Goal: Share content: Share content

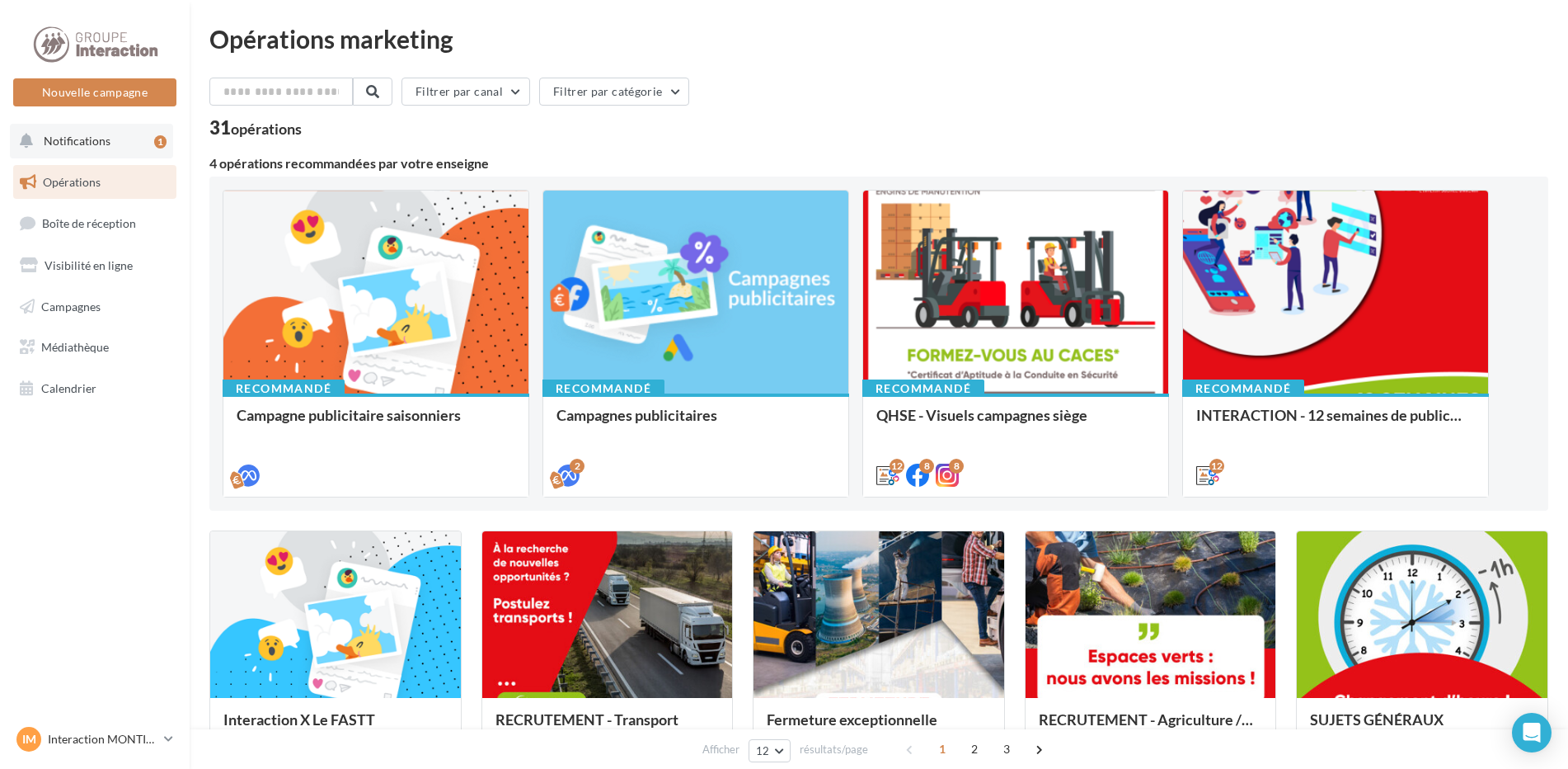
click at [112, 149] on button "Notifications 1" at bounding box center [91, 140] width 163 height 34
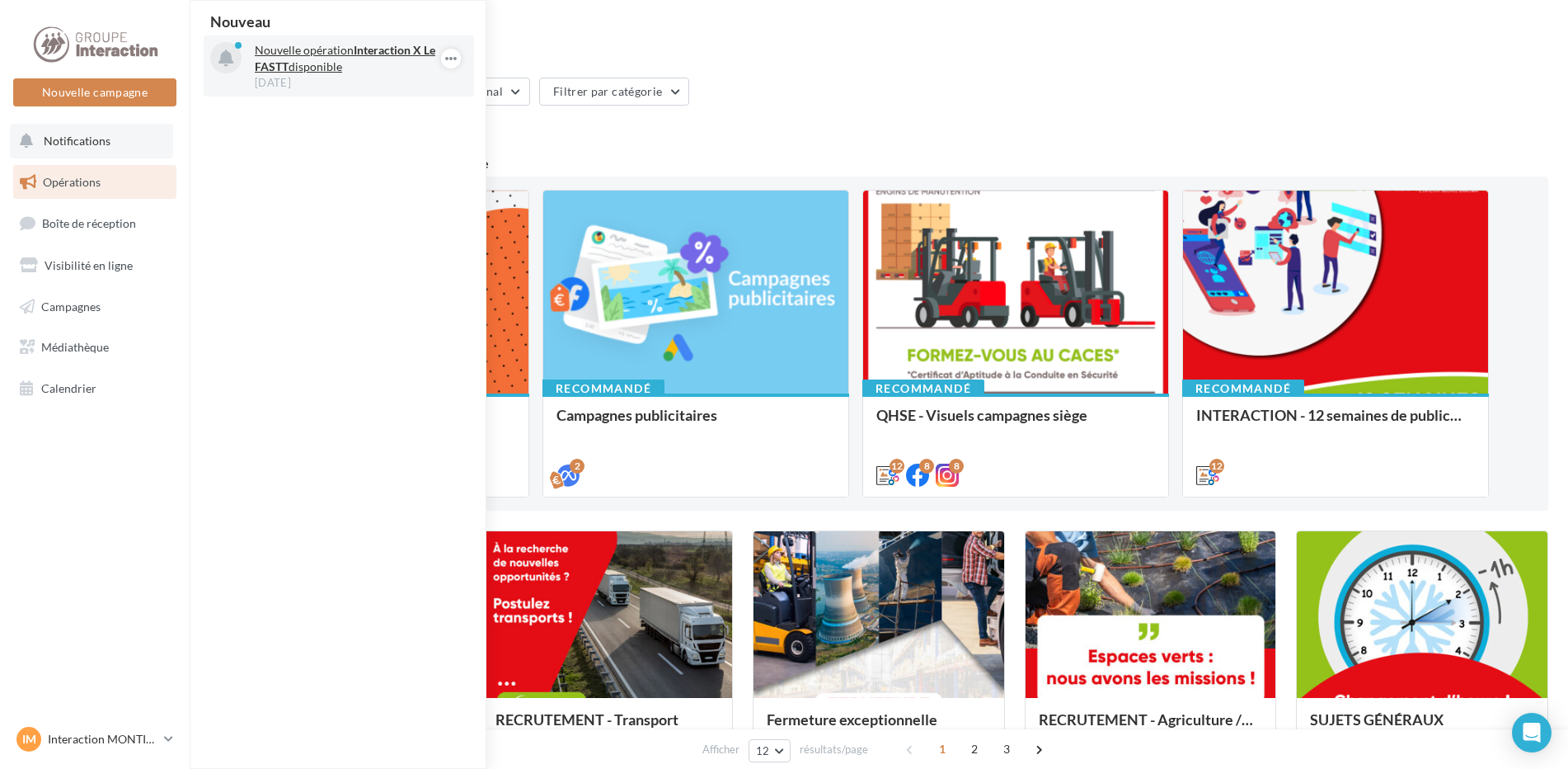
click at [339, 72] on p "Nouvelle opération Interaction X Le FASTT disponible" at bounding box center [350, 58] width 191 height 33
click at [383, 51] on strong "Interaction X Le FASTT" at bounding box center [345, 58] width 181 height 31
click at [386, 45] on strong "Interaction X Le FASTT" at bounding box center [345, 58] width 181 height 31
click at [455, 60] on icon "button" at bounding box center [450, 58] width 13 height 19
click at [454, 57] on icon "button" at bounding box center [450, 58] width 13 height 19
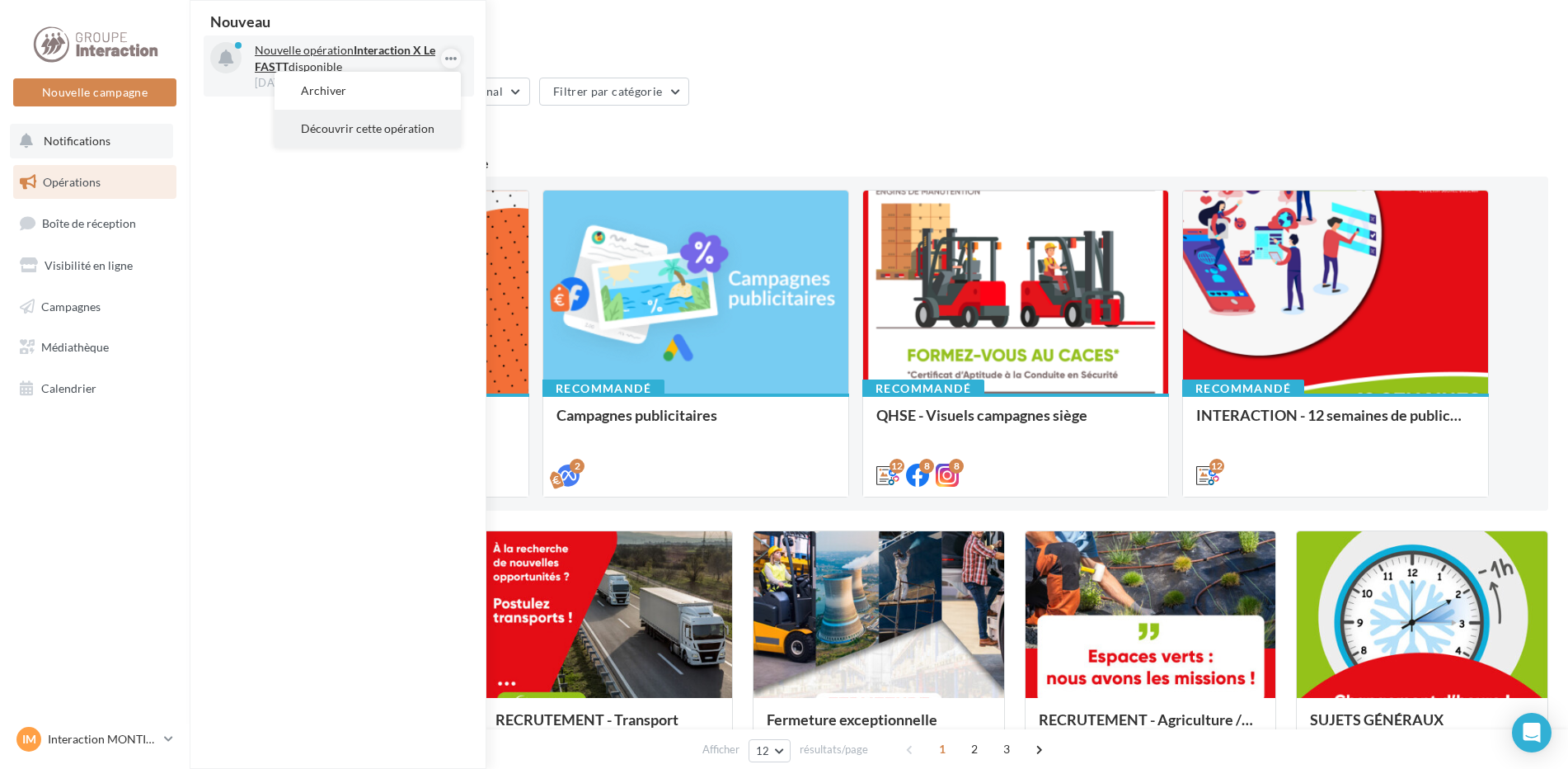
click at [398, 142] on button "Découvrir cette opération" at bounding box center [368, 128] width 186 height 38
click at [398, 133] on button "Découvrir cette opération" at bounding box center [368, 128] width 186 height 38
click at [323, 77] on div "30 sept." at bounding box center [350, 82] width 191 height 15
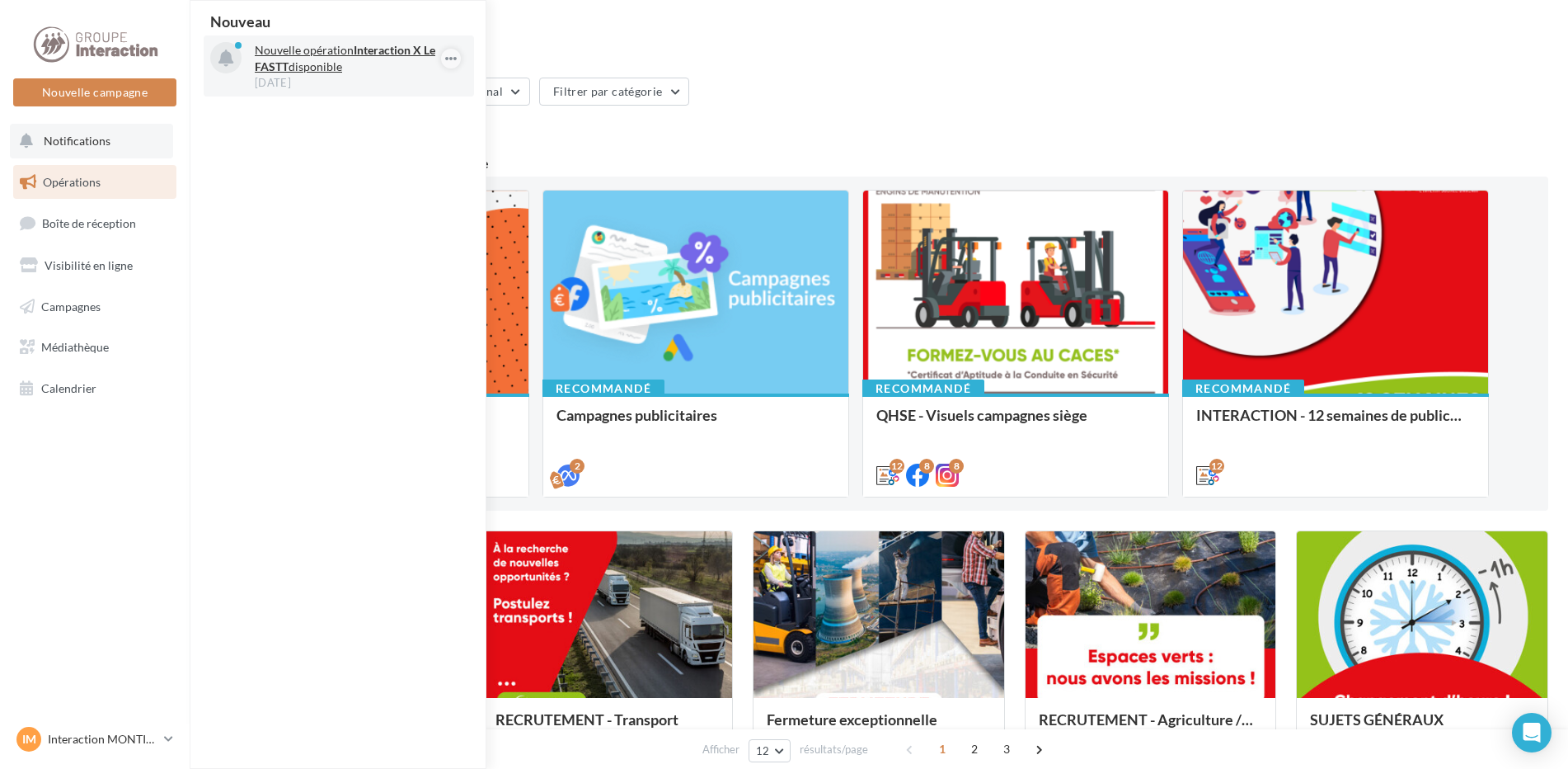
click at [324, 64] on p "Nouvelle opération Interaction X Le FASTT disponible" at bounding box center [350, 58] width 191 height 33
drag, startPoint x: 336, startPoint y: 70, endPoint x: 453, endPoint y: 69, distance: 117.0
click at [0, 0] on button "button" at bounding box center [0, 0] width 0 height 0
click at [0, 0] on icon "button" at bounding box center [0, 0] width 0 height 0
click at [0, 0] on button "Découvrir cette opération" at bounding box center [0, 0] width 0 height 0
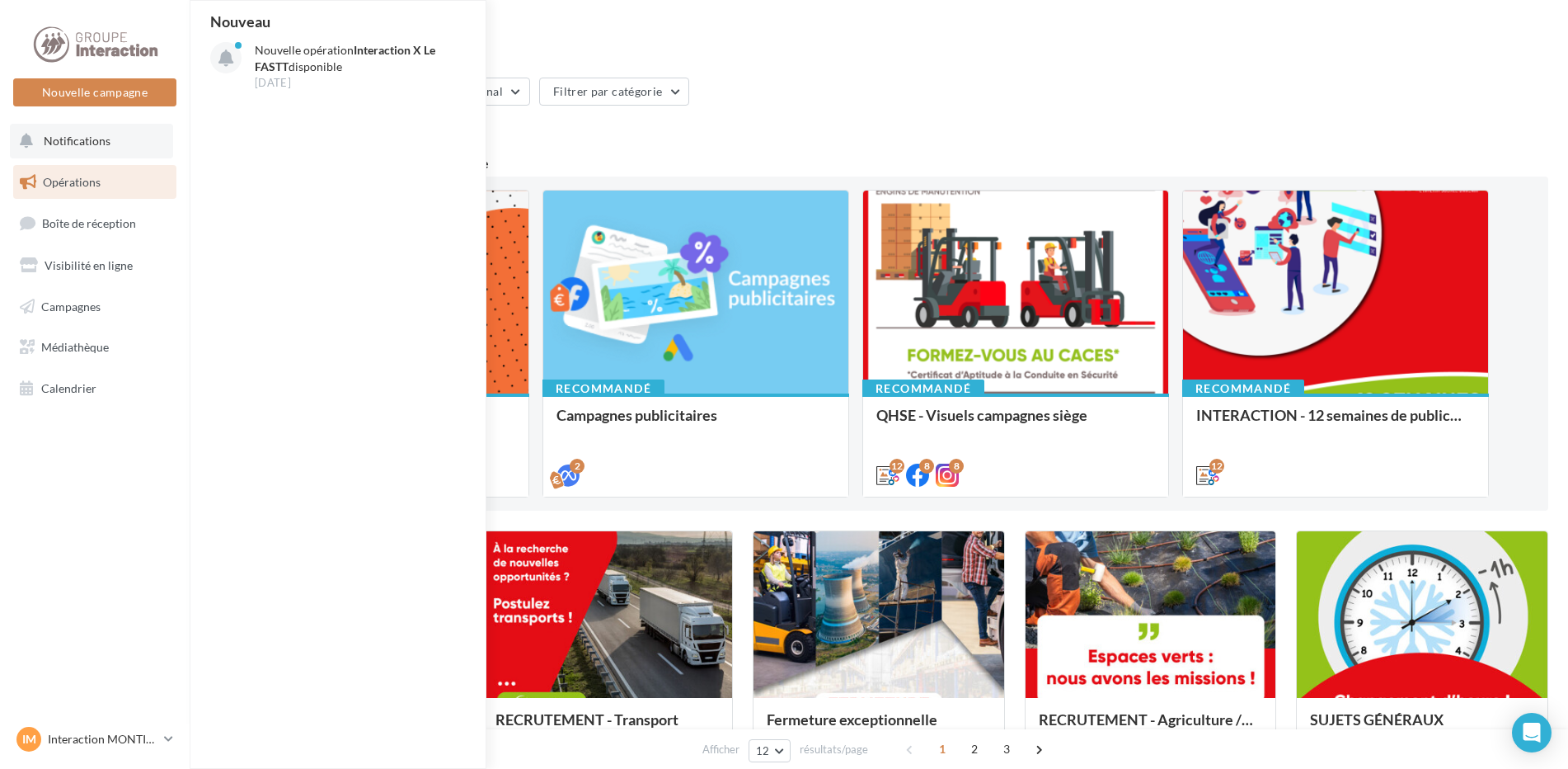
drag, startPoint x: 221, startPoint y: 220, endPoint x: 122, endPoint y: 190, distance: 103.4
click at [220, 220] on div "Nouveau Nouvelle opération Interaction X Le FASTT disponible 30 sept." at bounding box center [338, 384] width 297 height 767
click at [119, 186] on link "Opérations" at bounding box center [94, 182] width 170 height 34
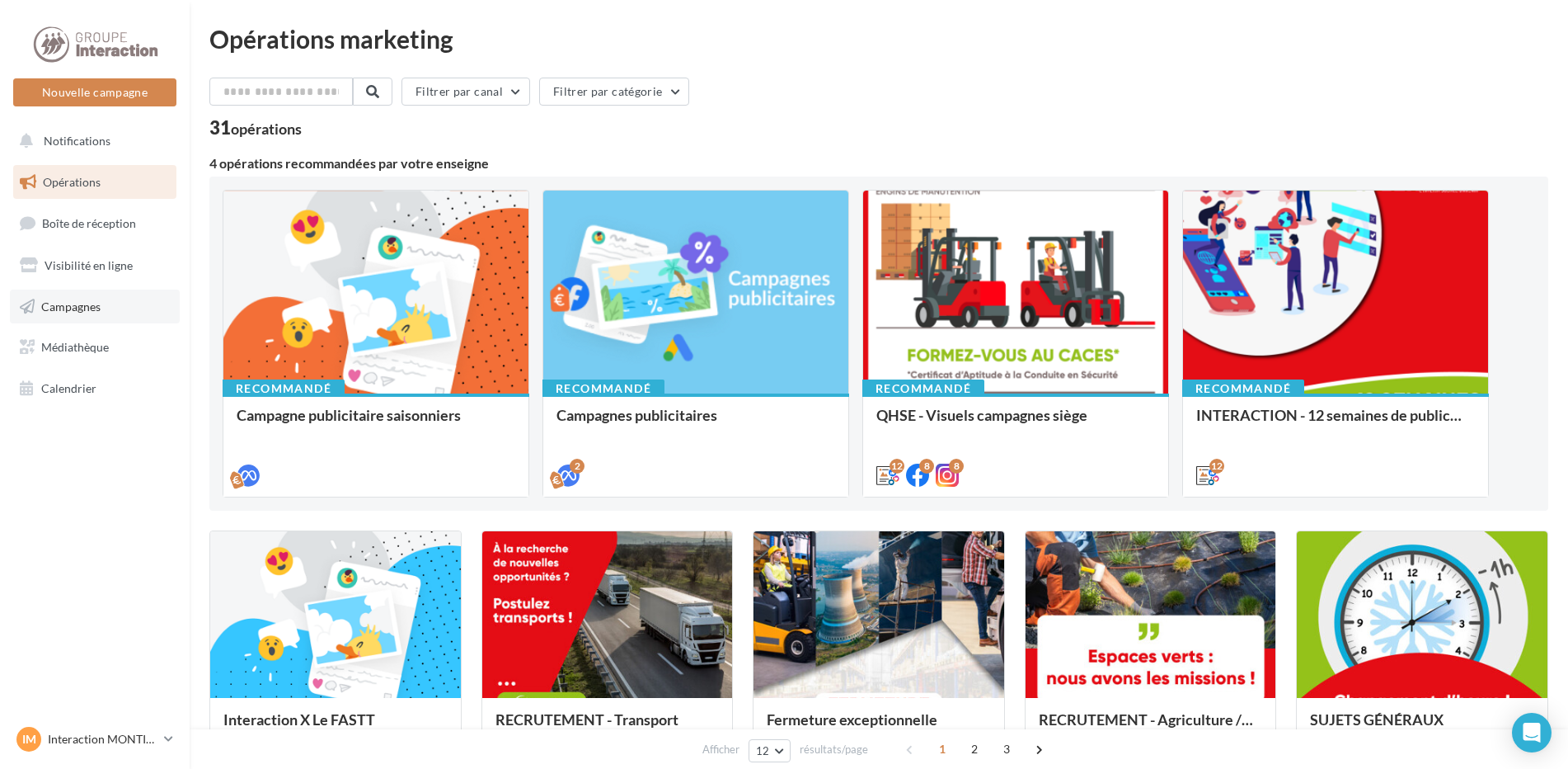
click at [123, 314] on link "Campagnes" at bounding box center [94, 306] width 170 height 34
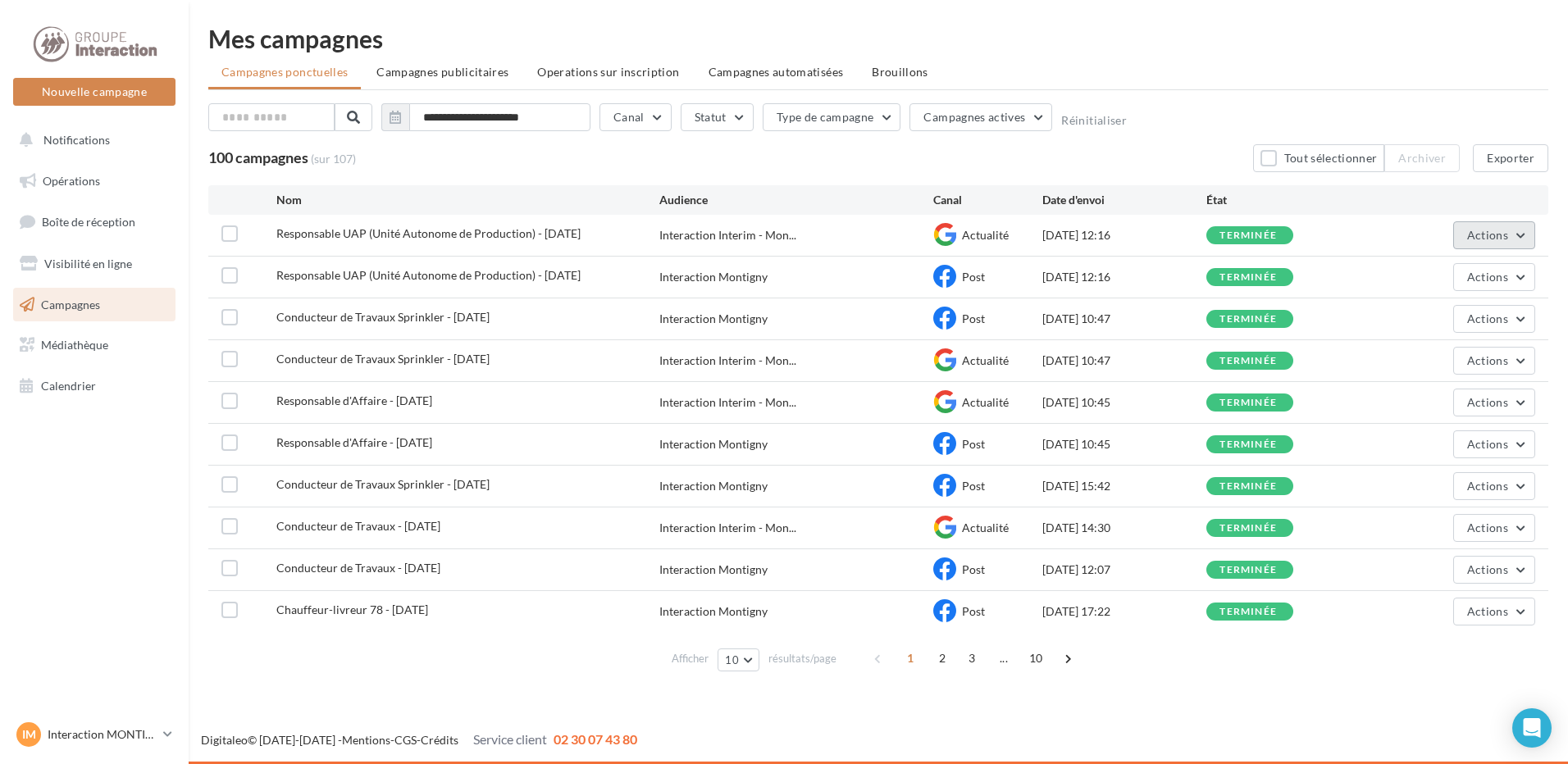
click at [1482, 235] on span "Actions" at bounding box center [1487, 235] width 41 height 14
click at [1440, 356] on button "Dupliquer" at bounding box center [1452, 358] width 164 height 43
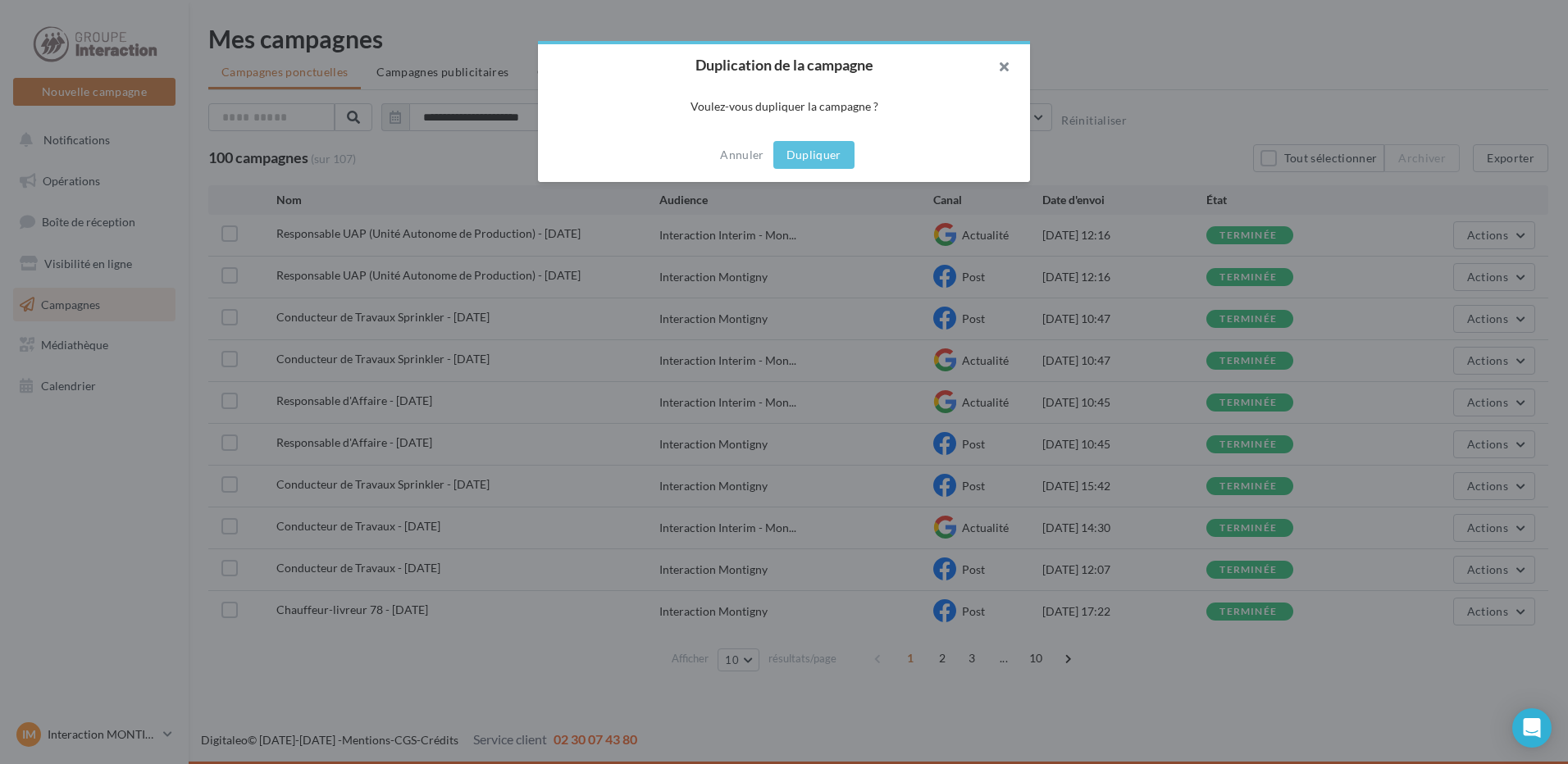
drag, startPoint x: 835, startPoint y: 157, endPoint x: 974, endPoint y: 73, distance: 162.4
click at [974, 73] on div "Duplication de la campagne Voulez-vous dupliquer la campagne ? Annuler Dupliquer" at bounding box center [784, 111] width 492 height 141
click at [1012, 60] on button "button" at bounding box center [997, 69] width 66 height 49
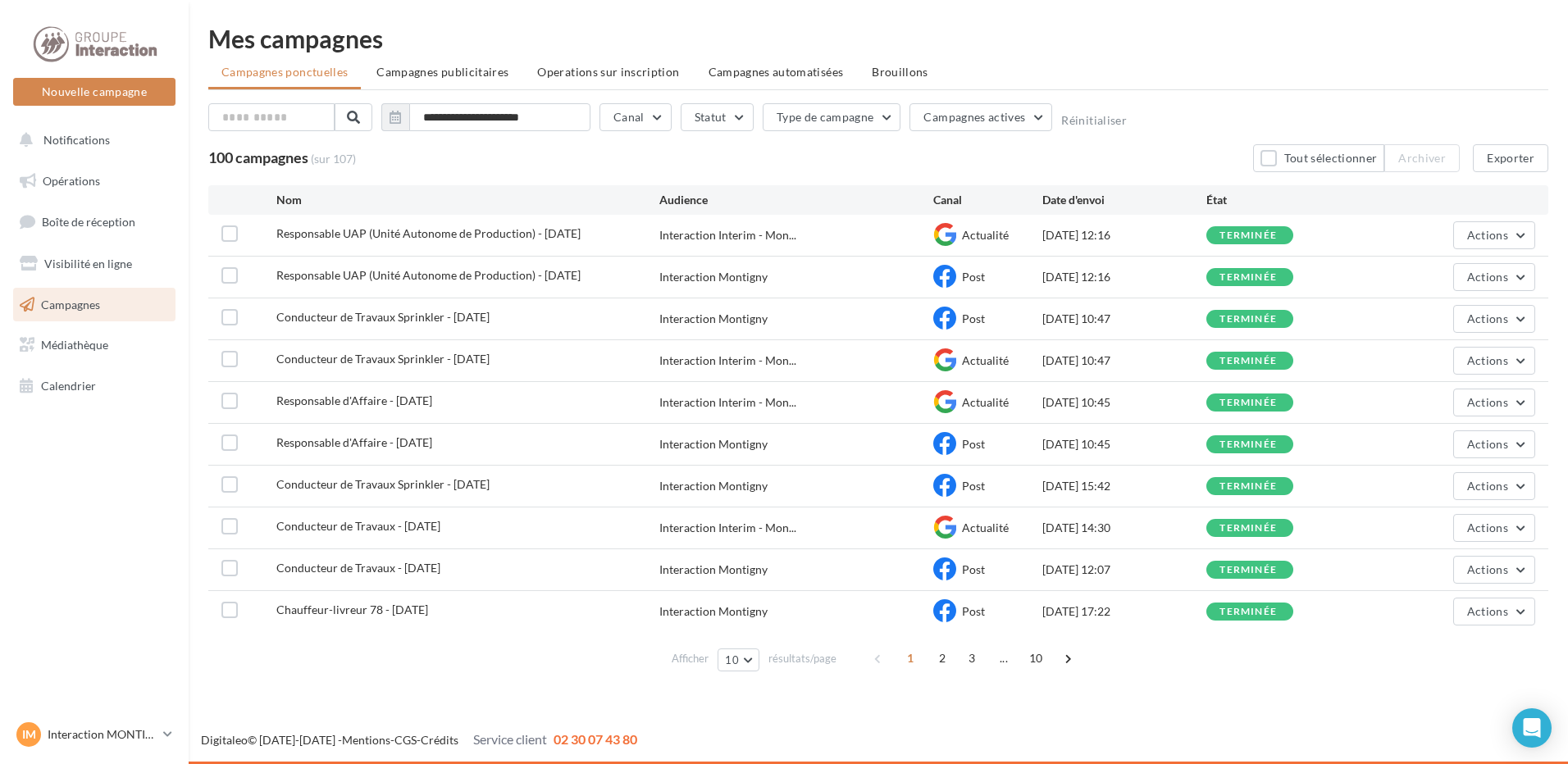
click at [238, 230] on div at bounding box center [249, 235] width 55 height 20
click at [231, 236] on label at bounding box center [230, 233] width 17 height 17
click at [227, 278] on label at bounding box center [230, 275] width 17 height 17
click at [1484, 231] on span "Actions" at bounding box center [1487, 235] width 41 height 14
click at [1444, 338] on button "Dupliquer" at bounding box center [1452, 358] width 164 height 43
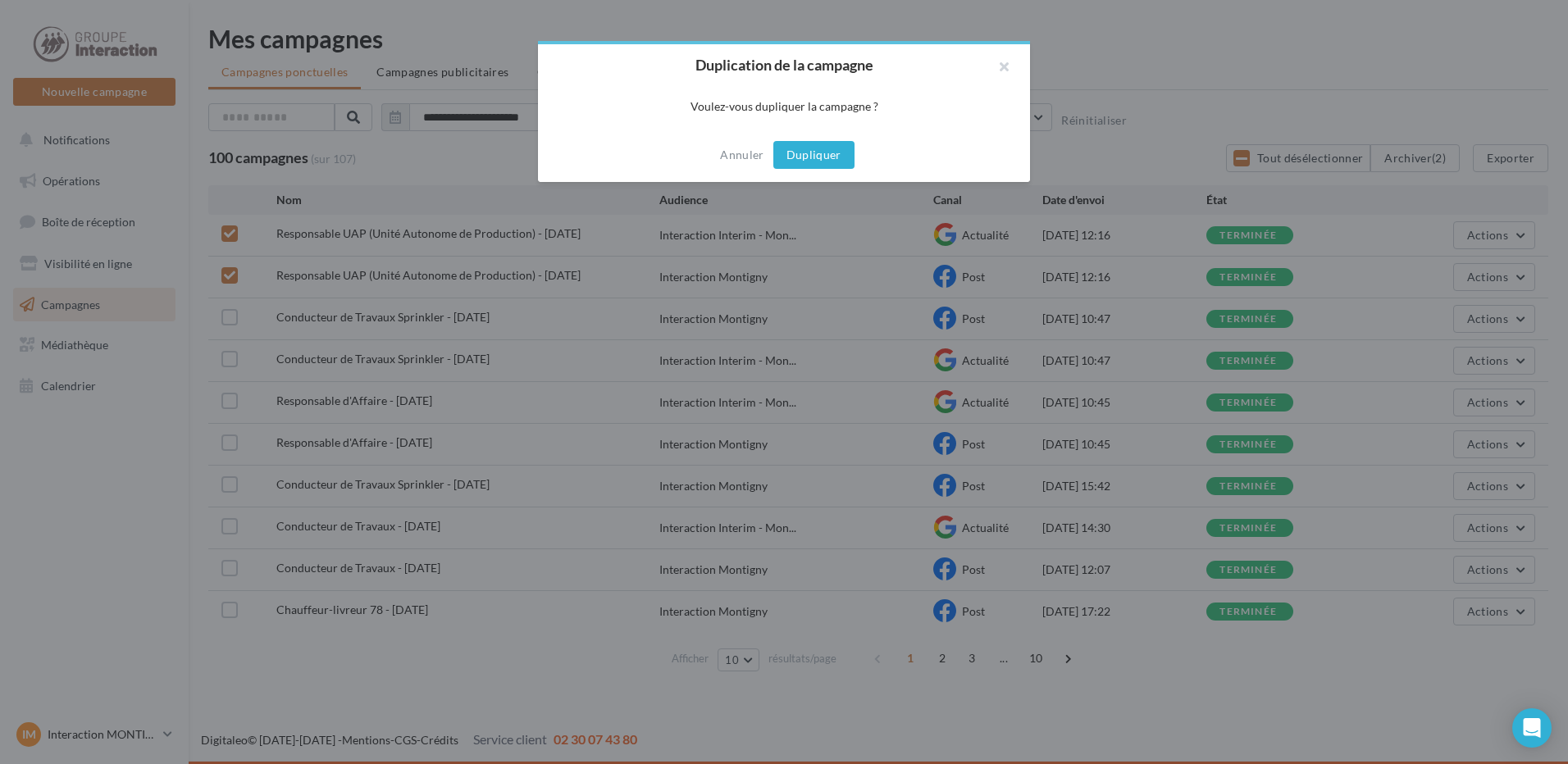
click at [814, 152] on button "Dupliquer" at bounding box center [813, 155] width 82 height 28
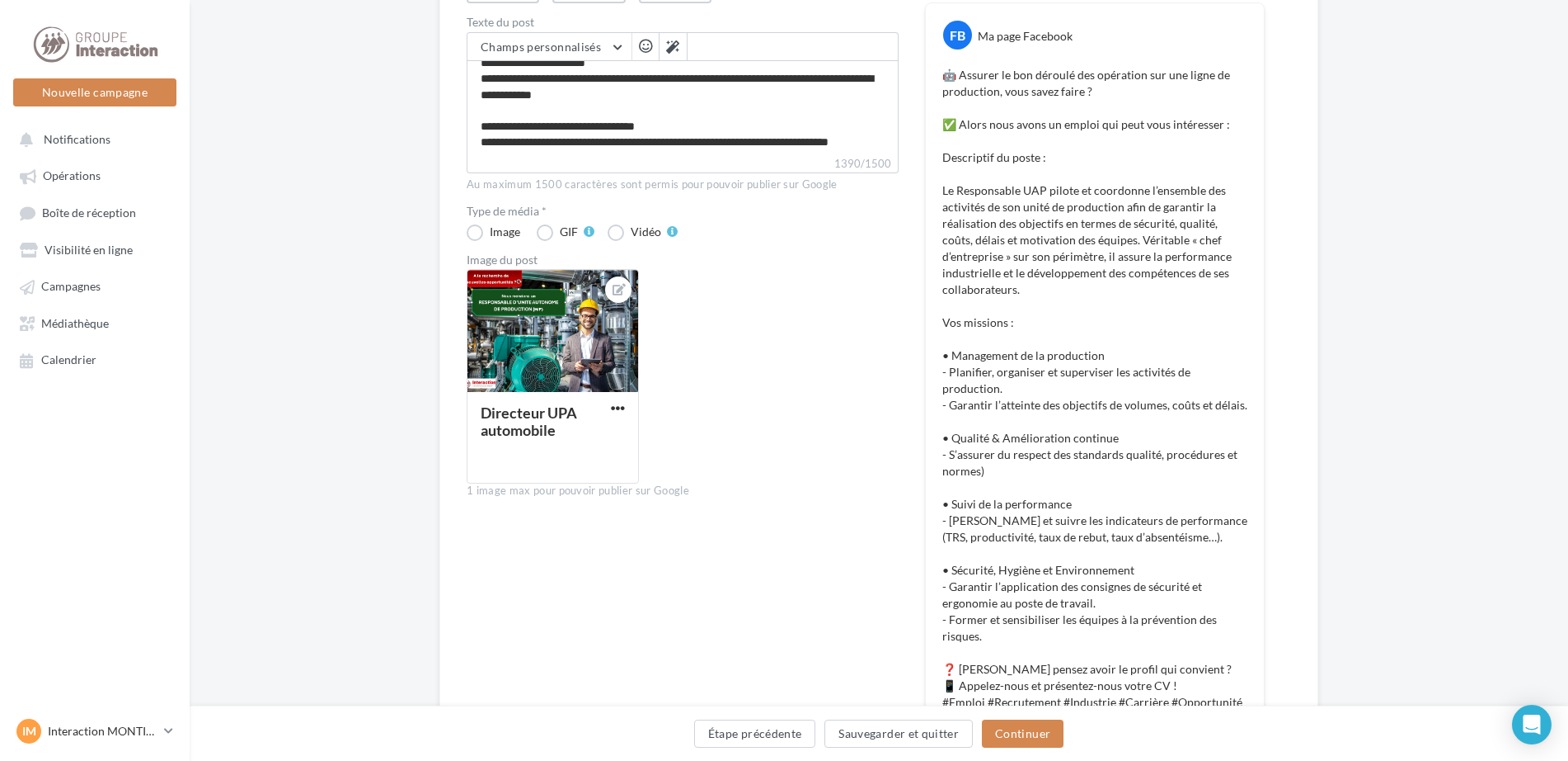
scroll to position [578, 0]
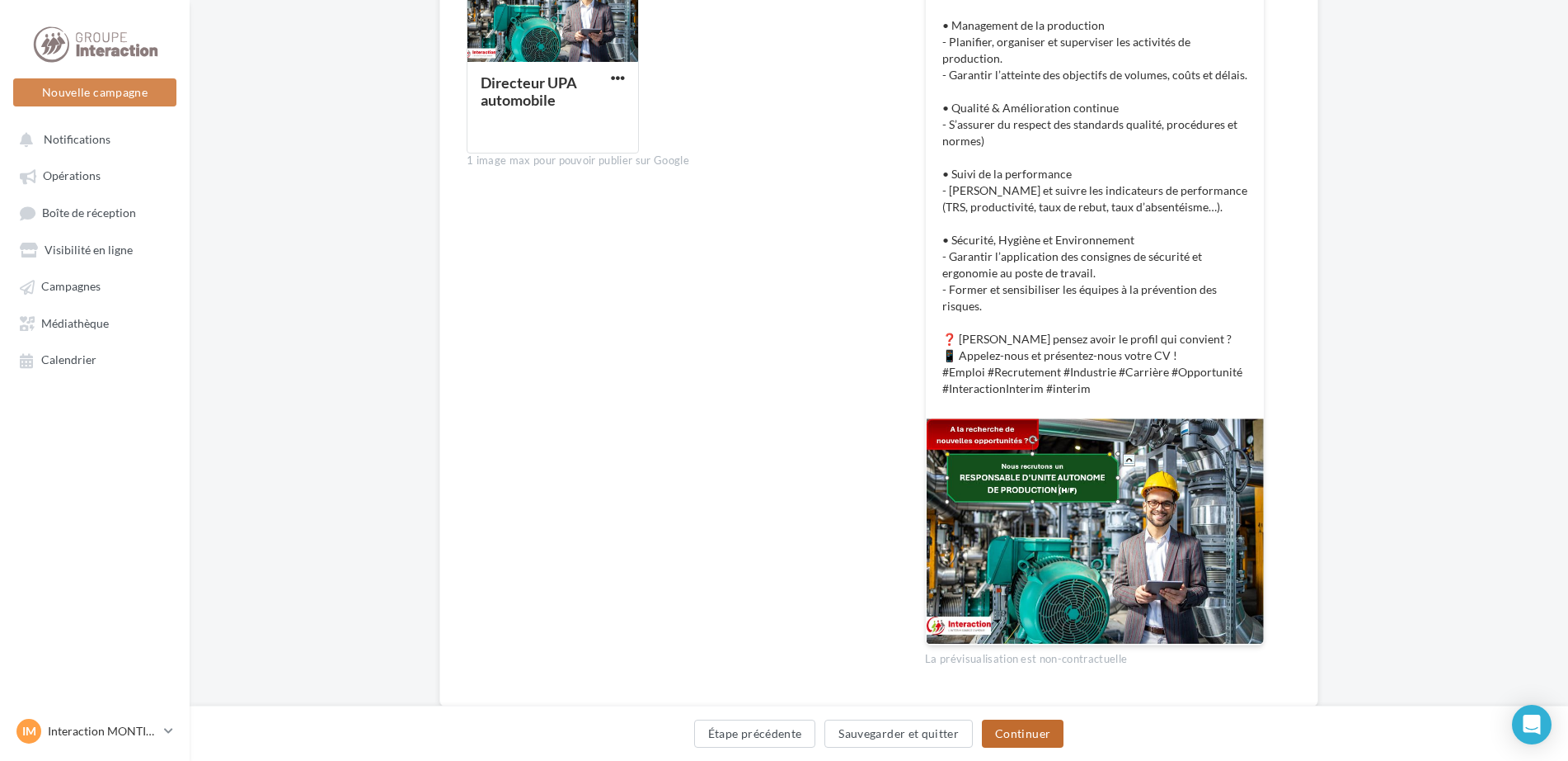
click at [1050, 726] on button "Continuer" at bounding box center [1022, 734] width 82 height 28
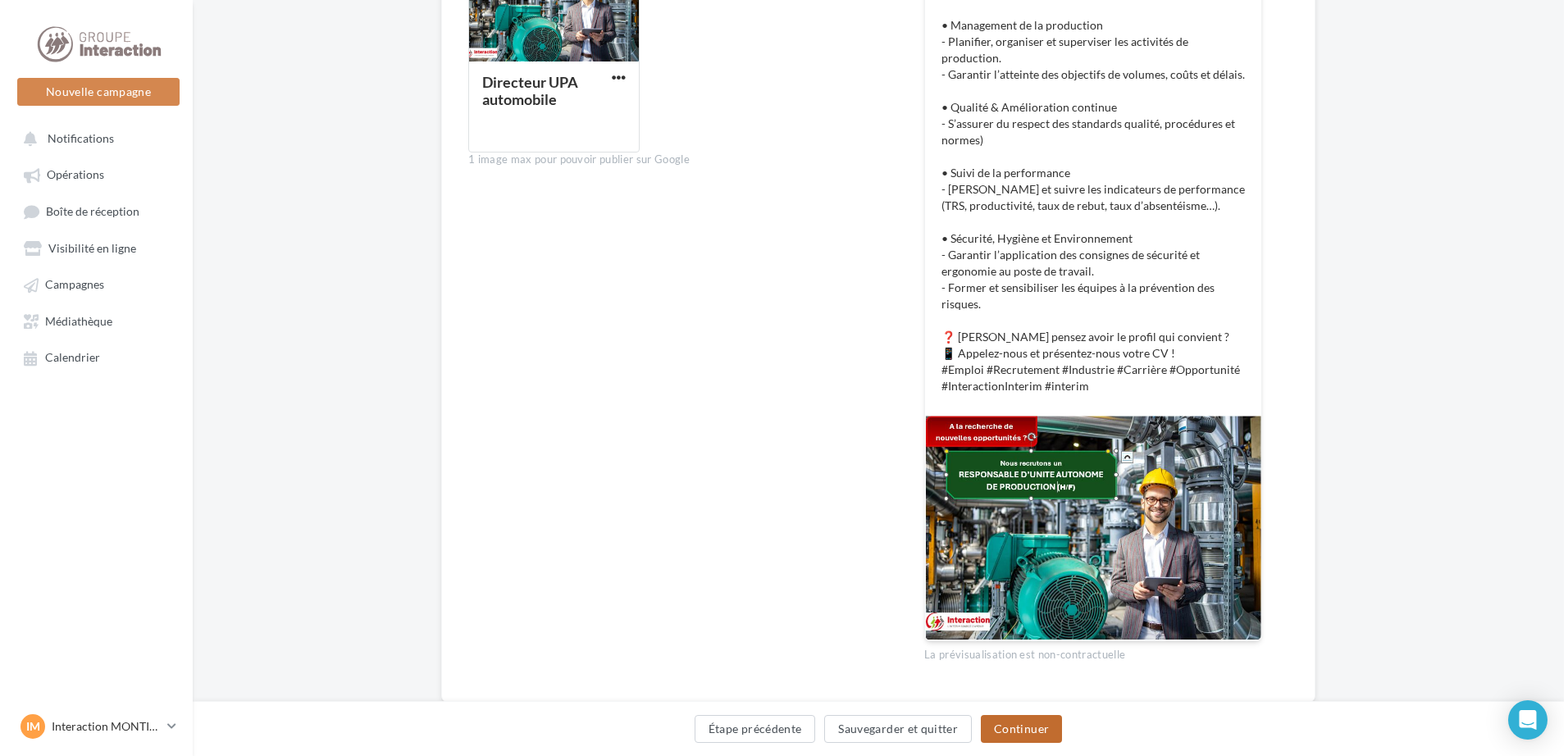
scroll to position [0, 0]
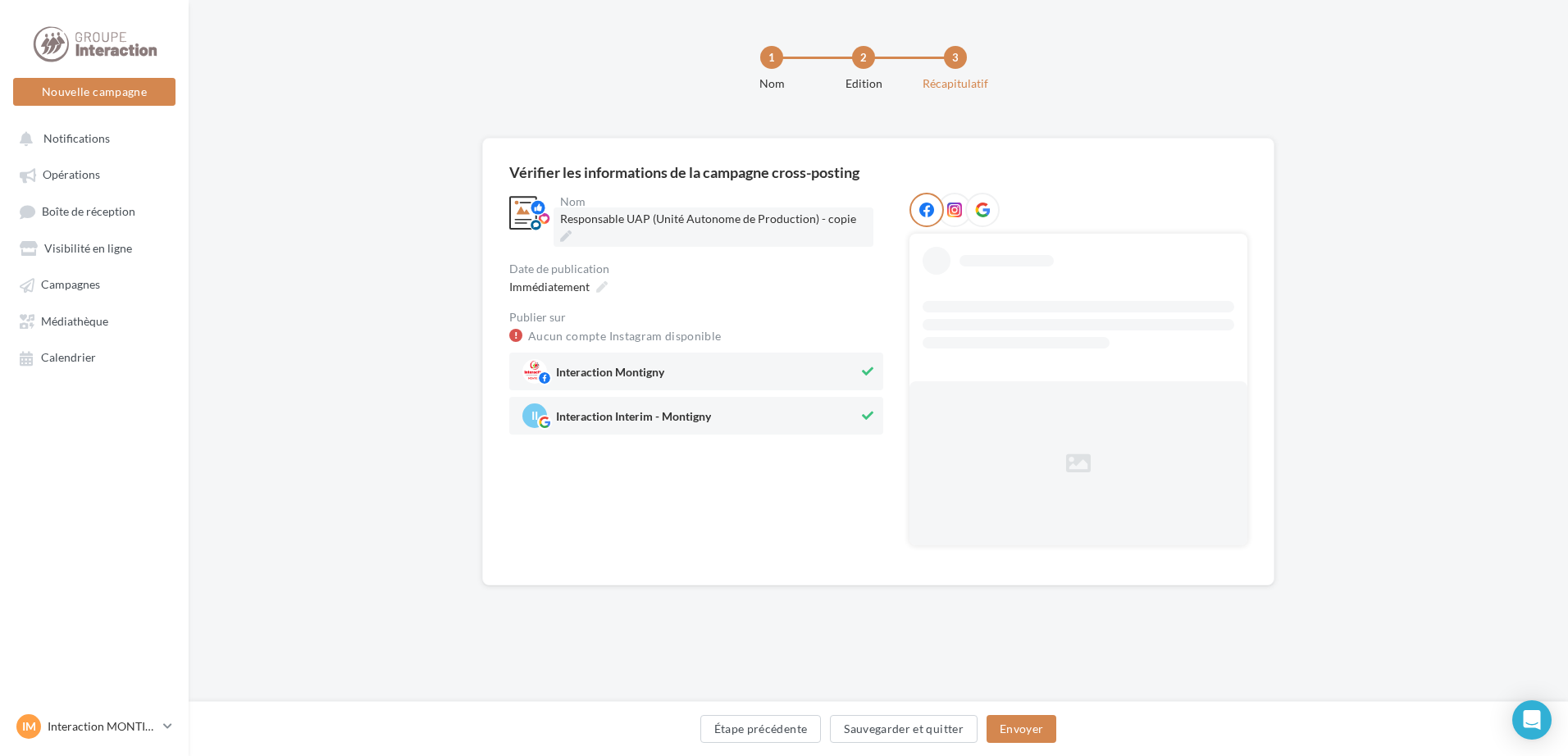
click at [871, 215] on label "Responsable UAP (Unité Autonome de Production) - copie" at bounding box center [713, 227] width 320 height 39
click at [705, 215] on input "**********" at bounding box center [632, 222] width 145 height 28
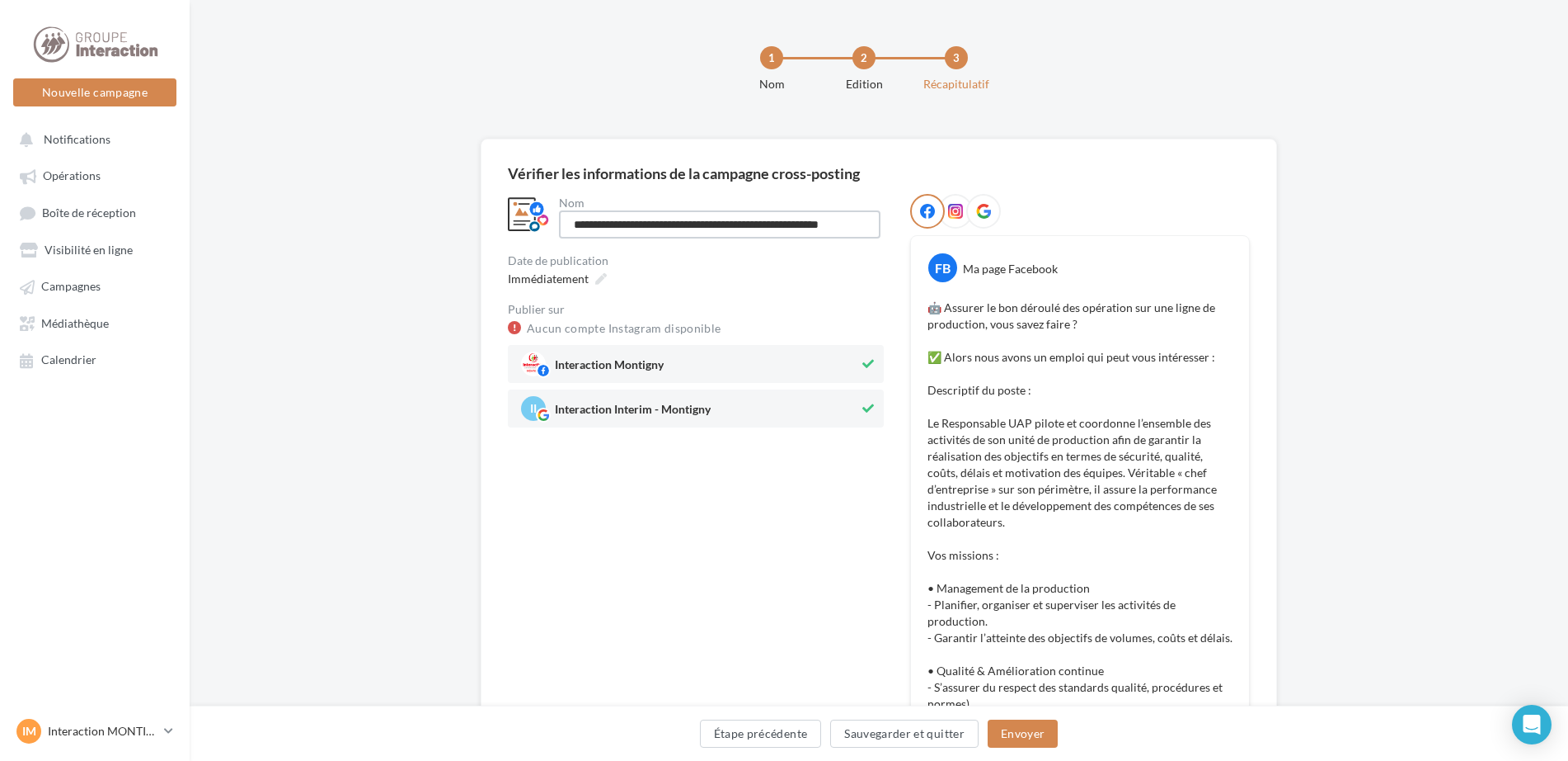
scroll to position [0, 32]
type input "**********"
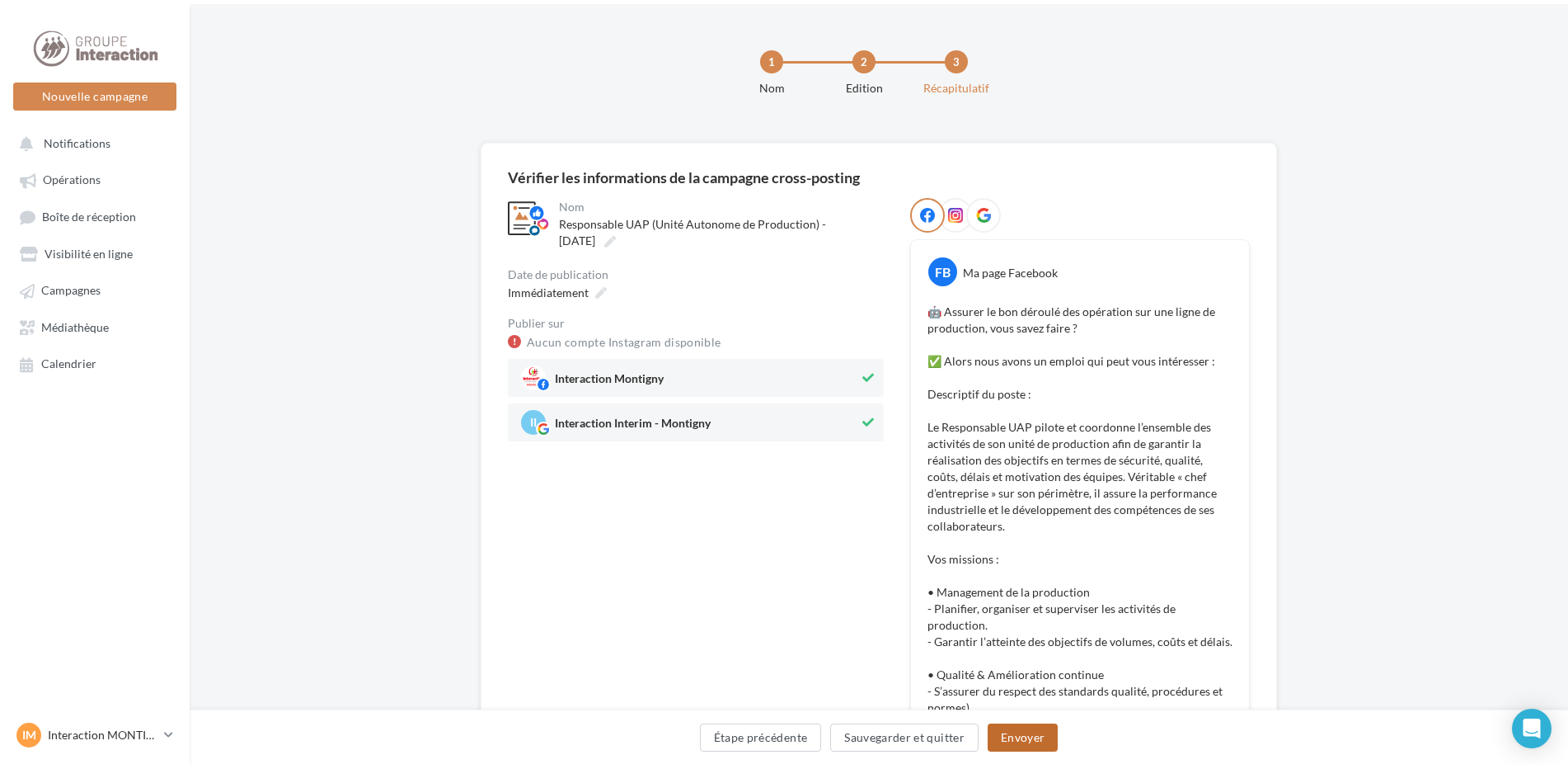
scroll to position [0, 0]
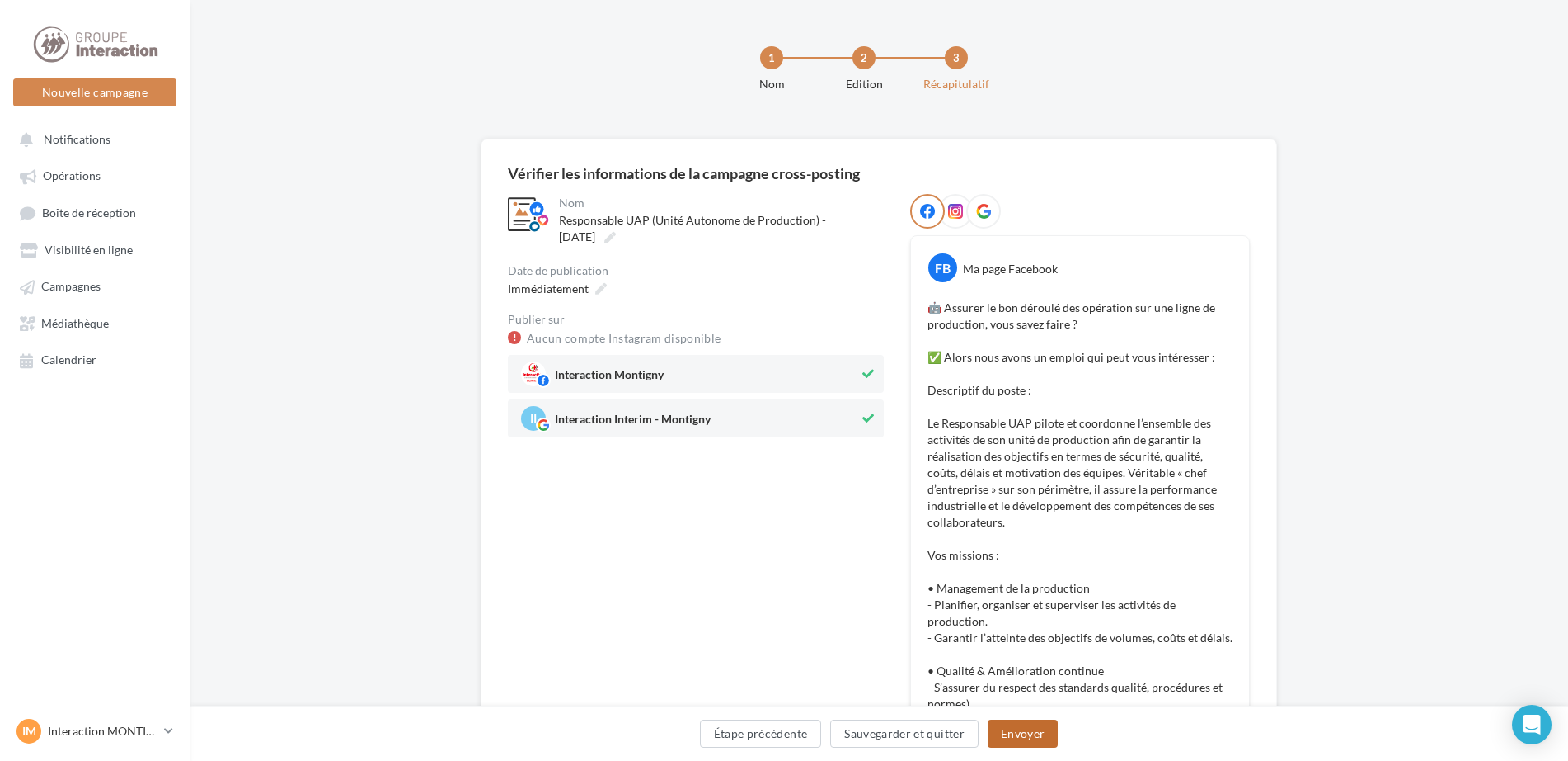
click at [1004, 729] on button "Envoyer" at bounding box center [1023, 734] width 71 height 28
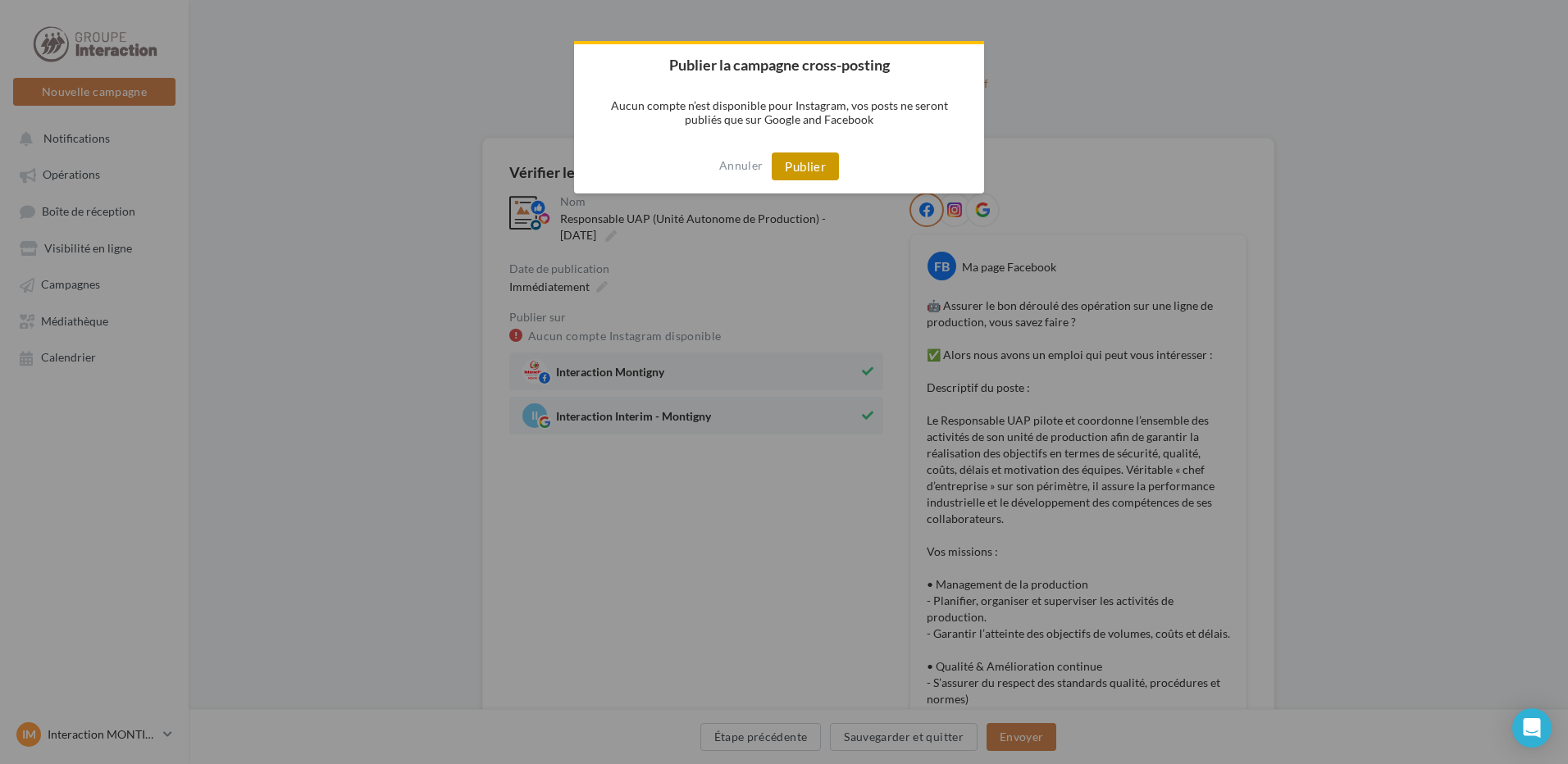
click at [798, 165] on button "Publier" at bounding box center [805, 166] width 67 height 28
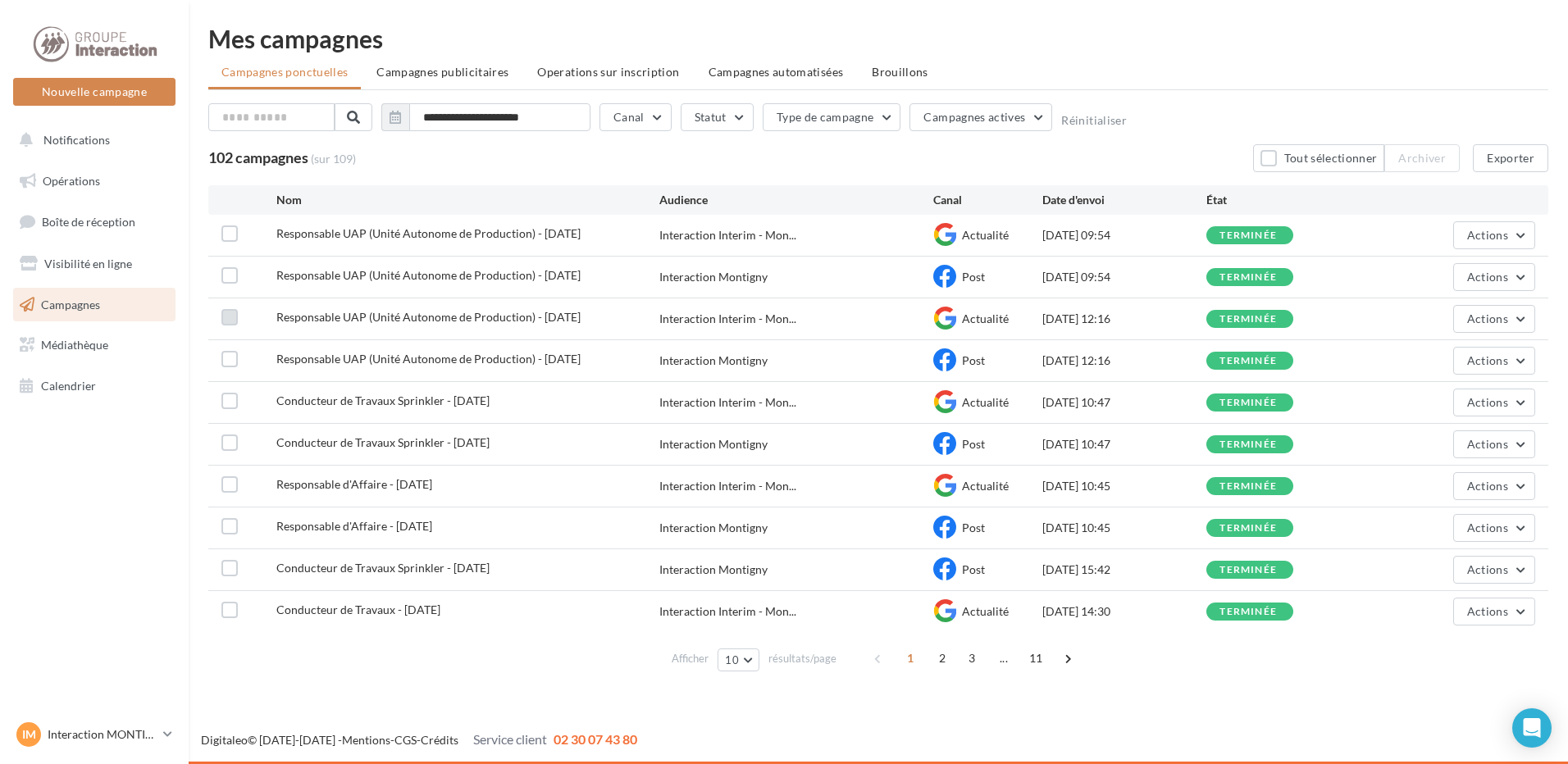
click at [231, 319] on label at bounding box center [230, 317] width 17 height 17
click at [224, 366] on label at bounding box center [230, 358] width 17 height 17
click at [1468, 329] on button "Actions" at bounding box center [1494, 319] width 82 height 28
click at [428, 713] on div "Nouvelle campagne Nouvelle campagne Notifications Opérations Boîte de réception…" at bounding box center [784, 382] width 1568 height 764
click at [230, 362] on icon at bounding box center [229, 358] width 11 height 11
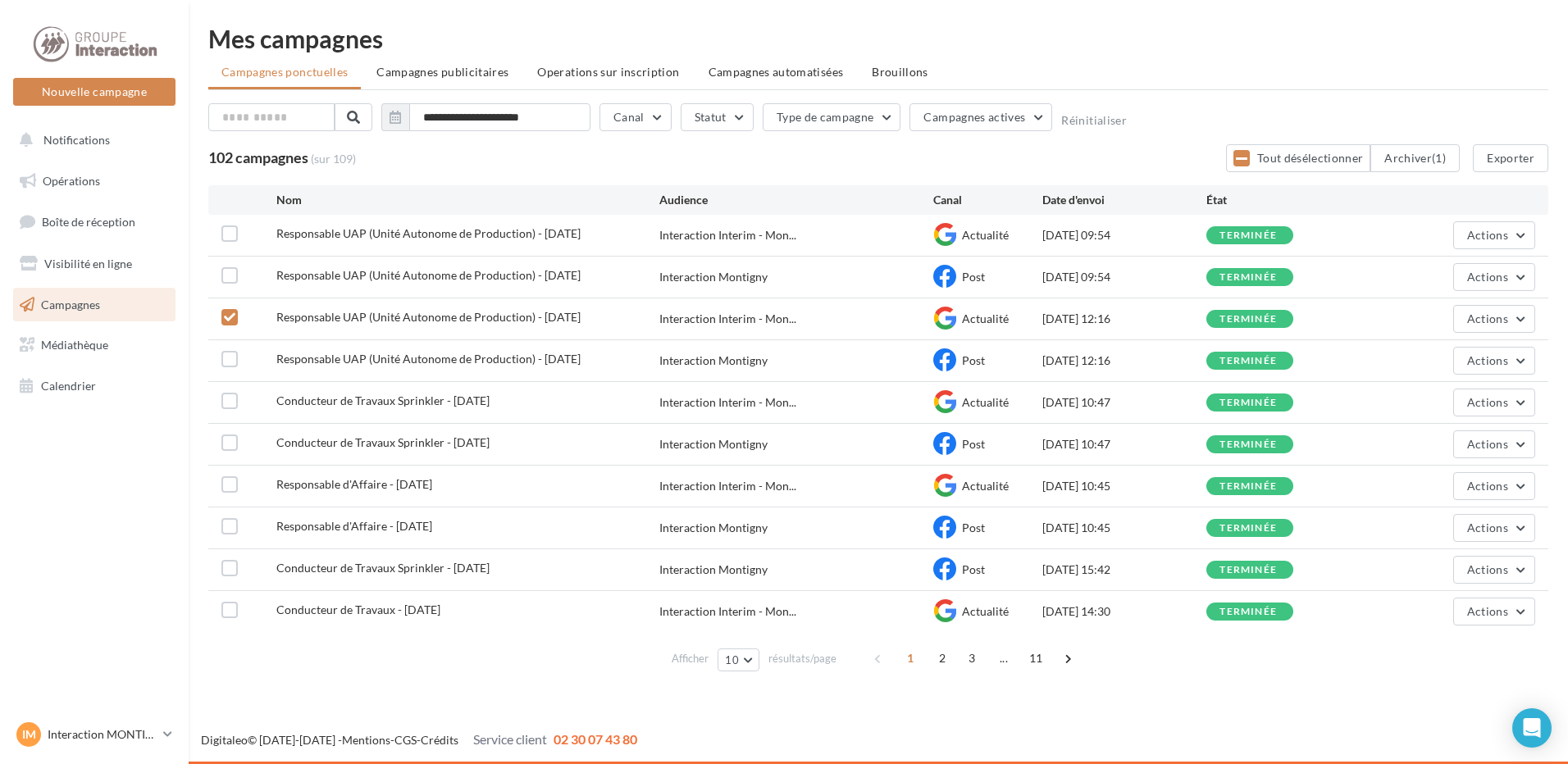
click at [230, 313] on icon at bounding box center [229, 317] width 11 height 11
click at [219, 439] on div "Conducteur de Travaux Sprinkler - 25/09/2025 Interaction Montigny Post 25/09/20…" at bounding box center [878, 444] width 1340 height 41
click at [228, 442] on label at bounding box center [230, 442] width 17 height 17
click at [231, 401] on label at bounding box center [230, 400] width 17 height 17
click at [1458, 400] on button "Actions" at bounding box center [1494, 402] width 82 height 28
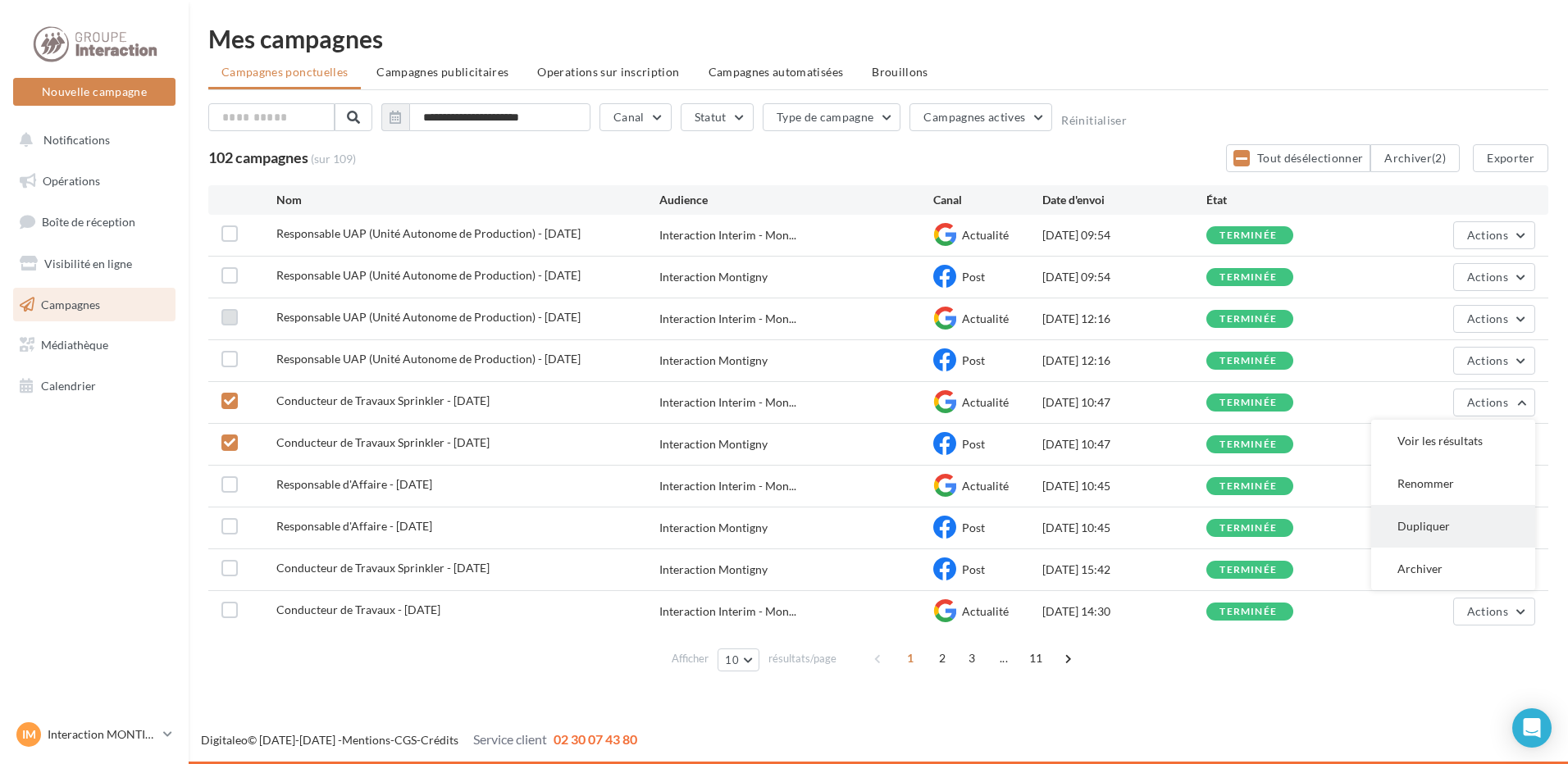
click at [1440, 514] on button "Dupliquer" at bounding box center [1452, 526] width 164 height 43
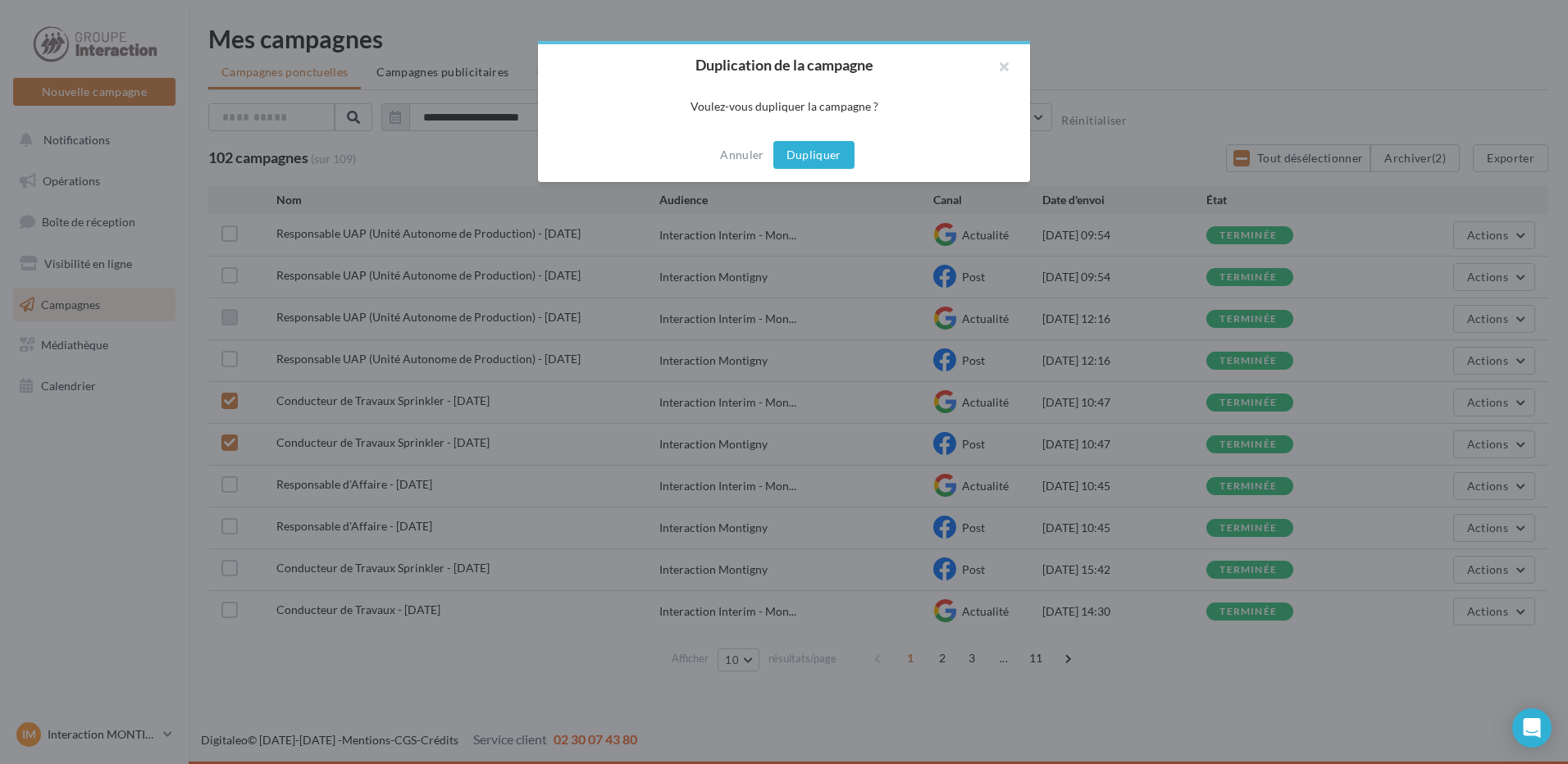
click at [799, 147] on button "Dupliquer" at bounding box center [813, 155] width 82 height 28
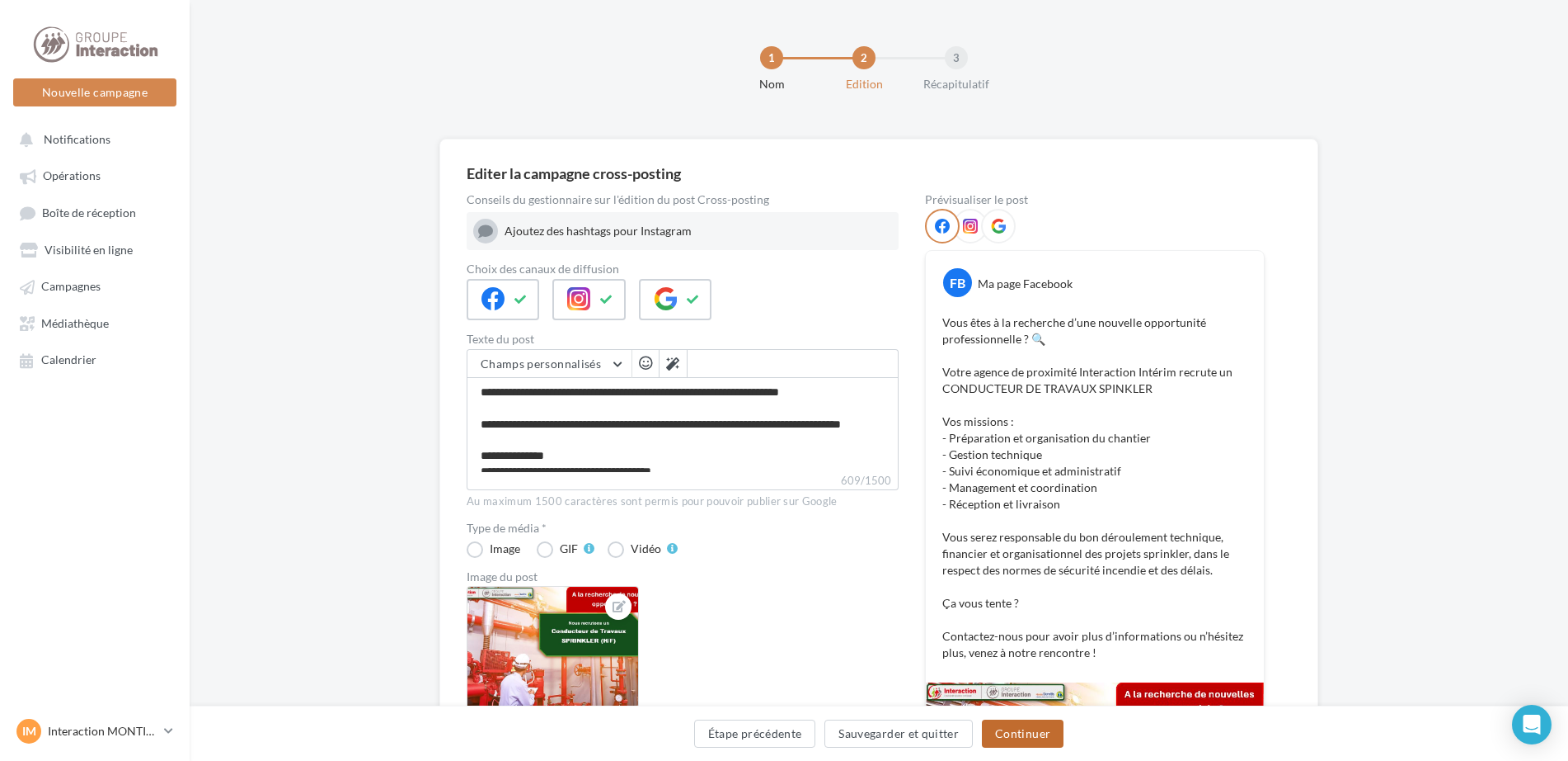
click at [1001, 745] on button "Continuer" at bounding box center [1022, 734] width 82 height 28
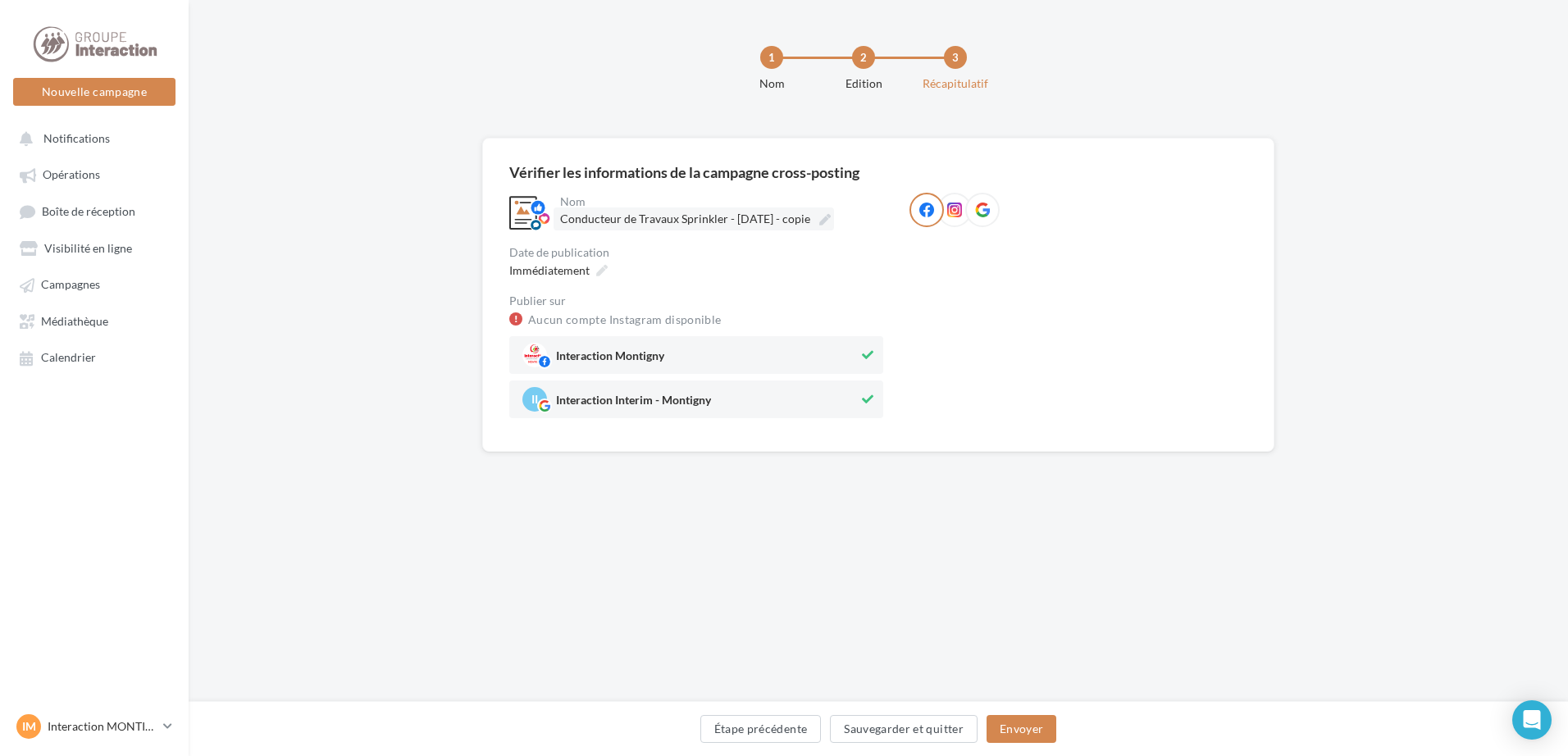
click at [791, 220] on span "Conducteur de Travaux Sprinkler - [DATE] - copie" at bounding box center [685, 218] width 250 height 14
click at [705, 220] on input "**********" at bounding box center [632, 222] width 145 height 28
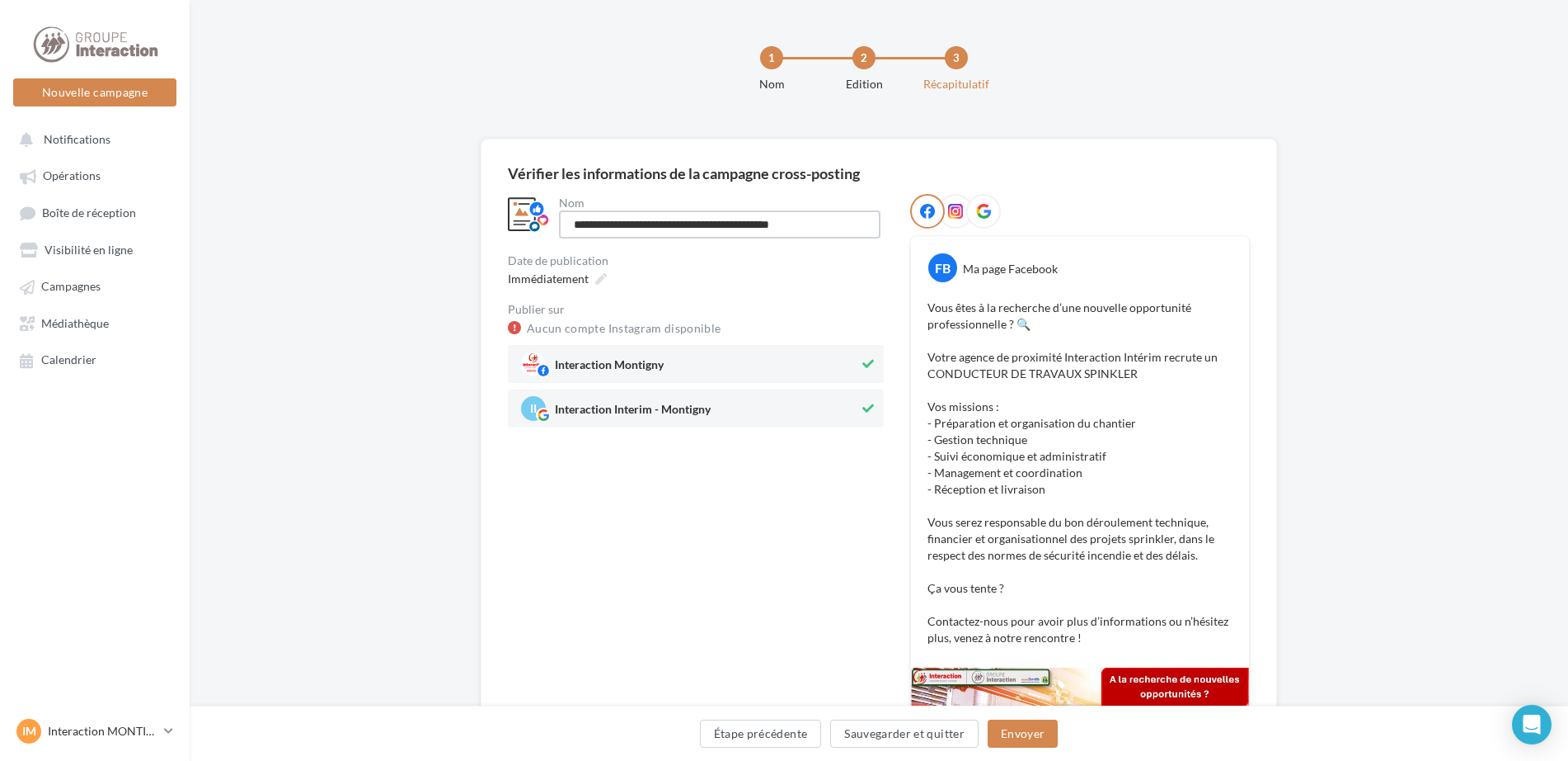
click at [759, 222] on input "**********" at bounding box center [719, 225] width 322 height 28
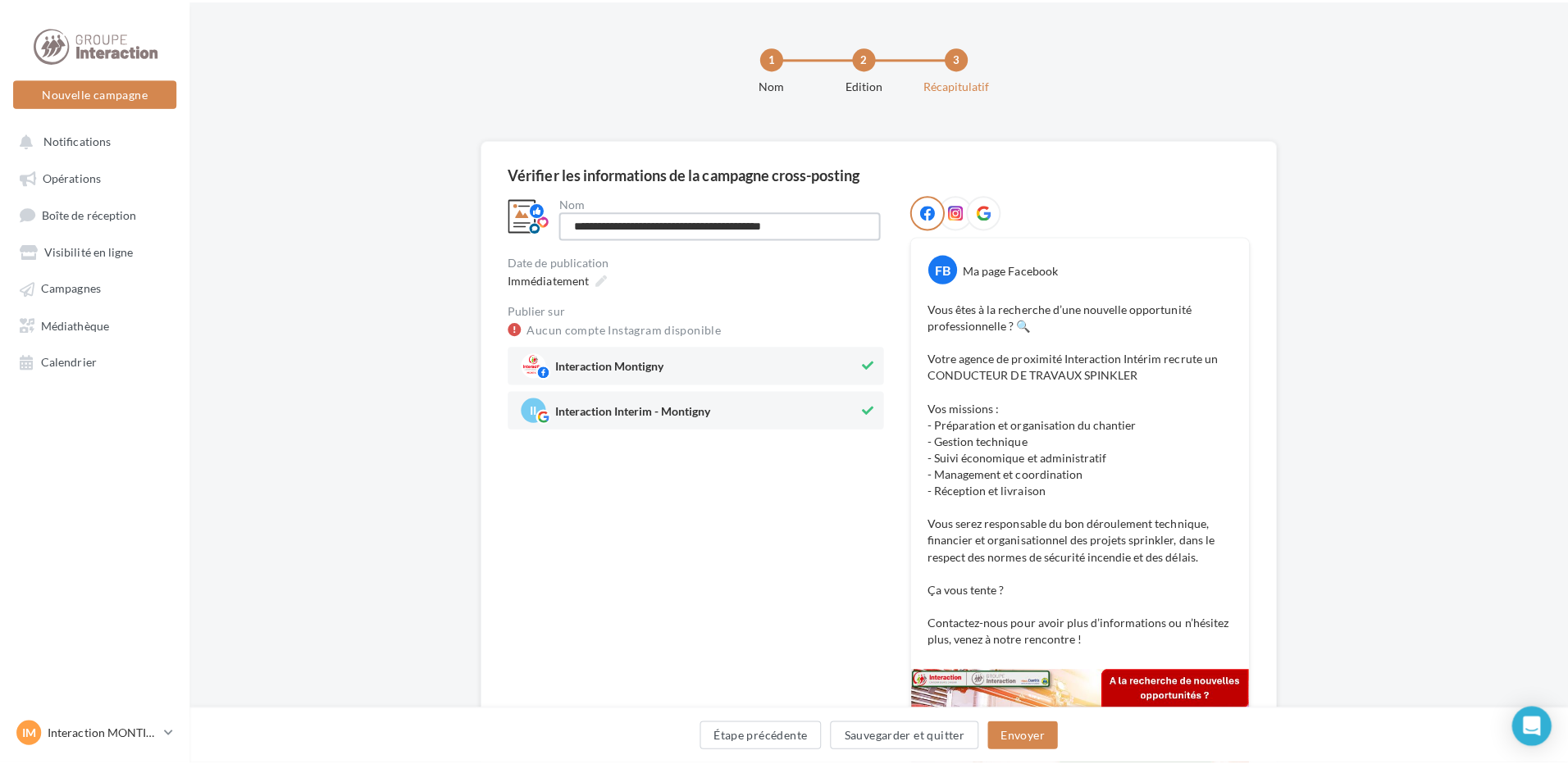
scroll to position [82, 0]
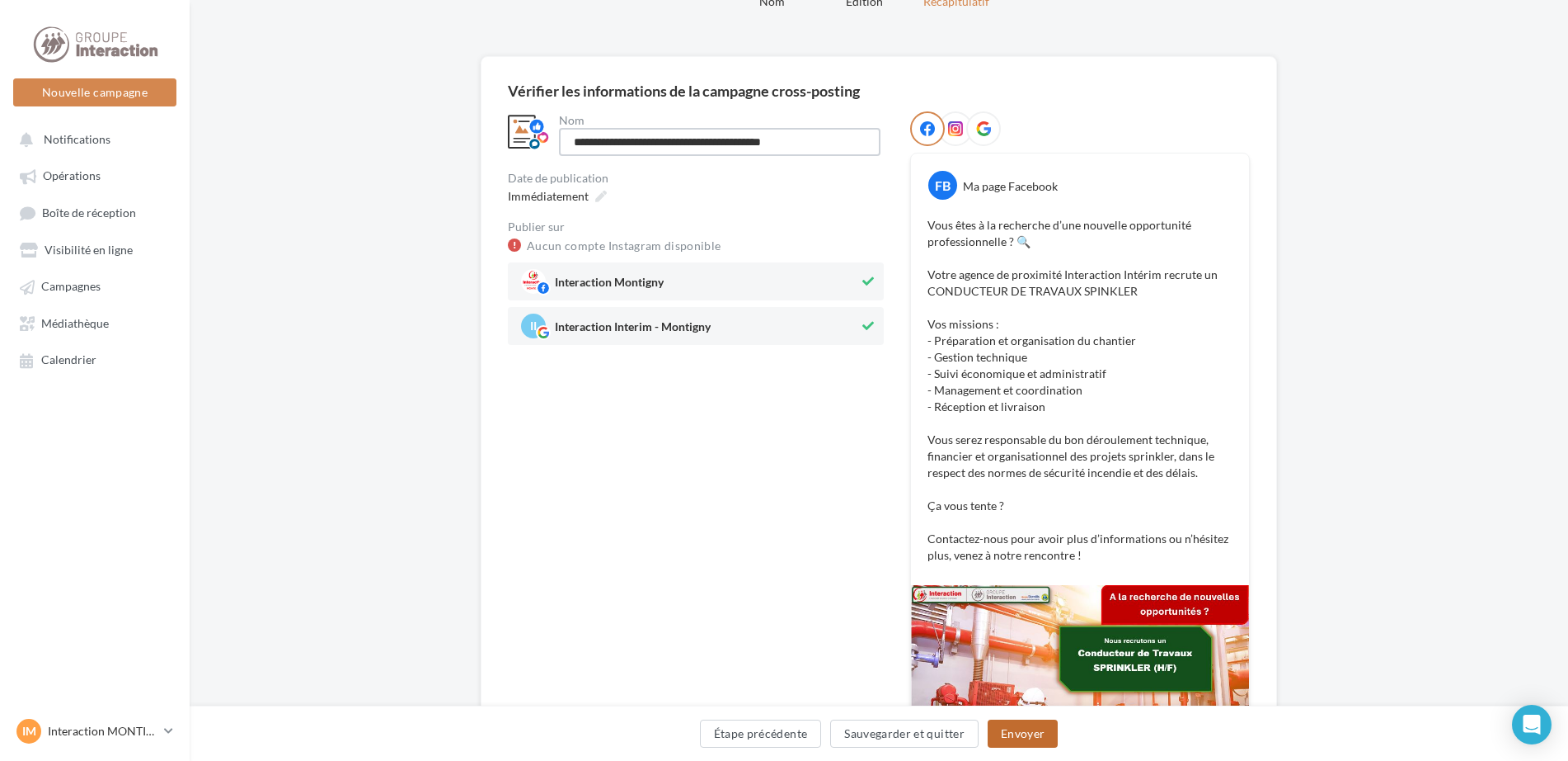
type input "**********"
click at [993, 736] on button "Envoyer" at bounding box center [1023, 734] width 71 height 28
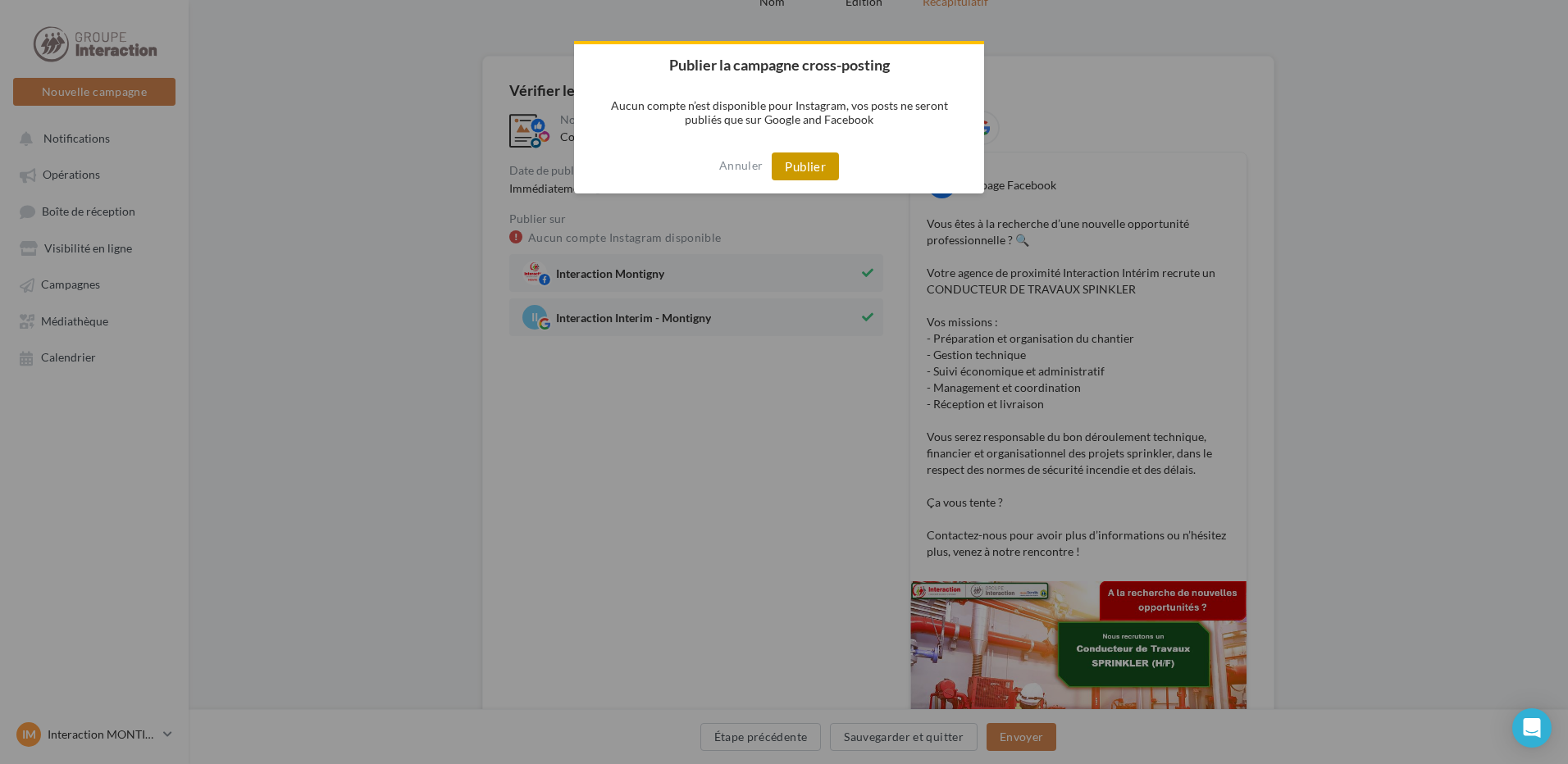
click at [799, 165] on button "Publier" at bounding box center [805, 166] width 67 height 28
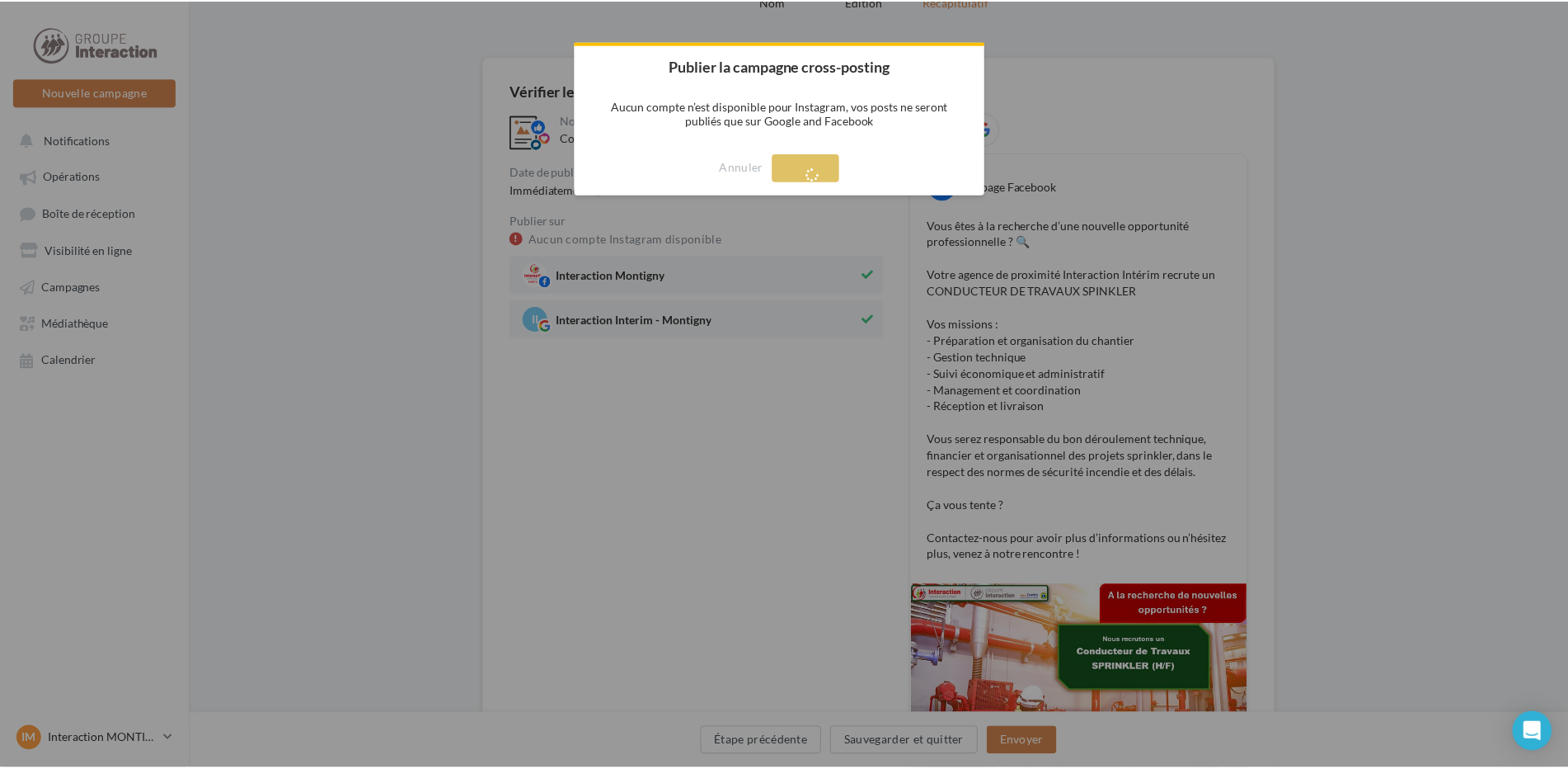
scroll to position [26, 0]
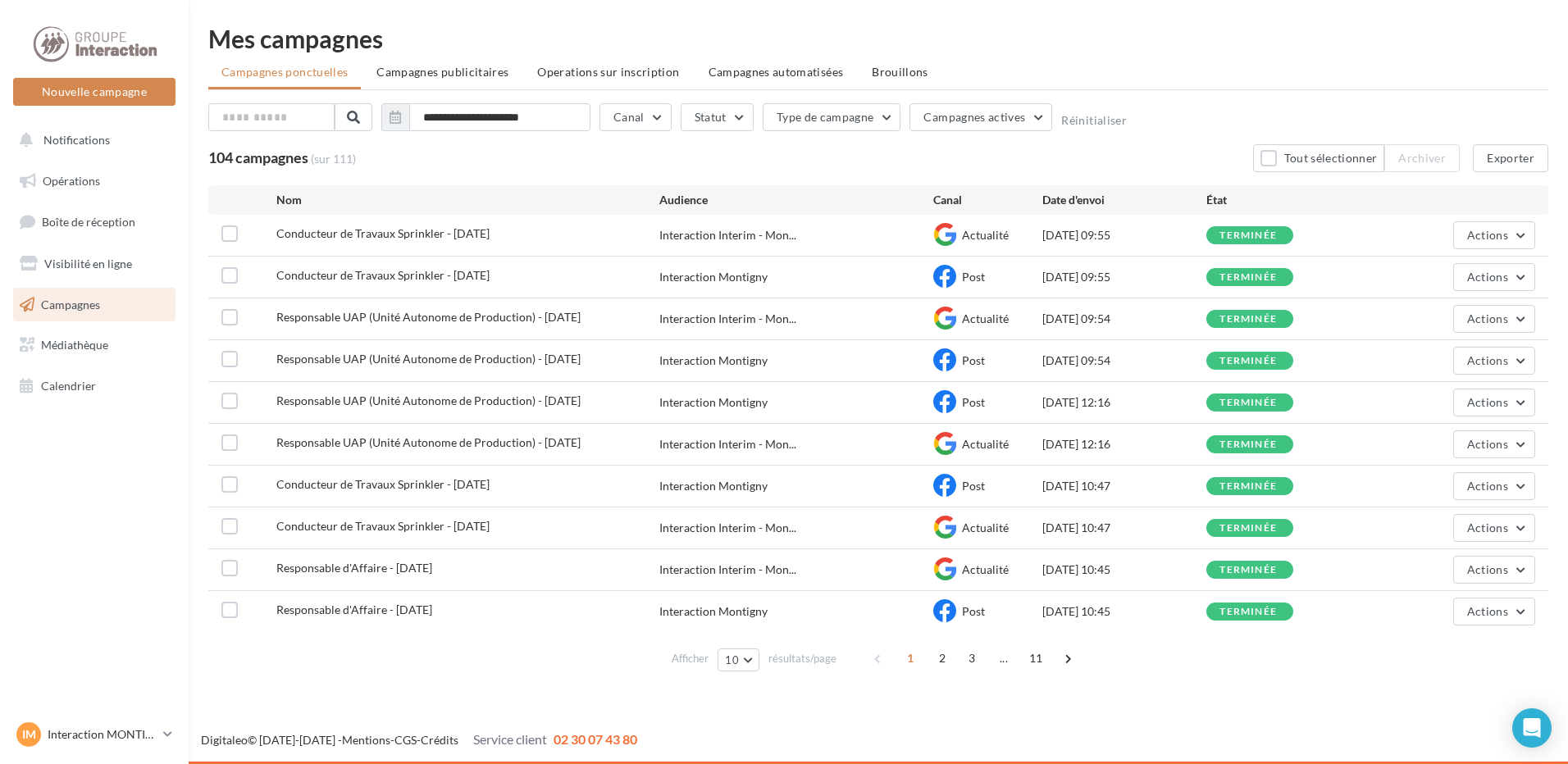
click at [225, 577] on div at bounding box center [230, 569] width 17 height 20
click at [225, 571] on label at bounding box center [230, 568] width 17 height 17
click at [231, 612] on label at bounding box center [230, 610] width 17 height 17
click at [1472, 575] on span "Actions" at bounding box center [1487, 569] width 41 height 14
click at [1431, 683] on button "Dupliquer" at bounding box center [1452, 693] width 164 height 43
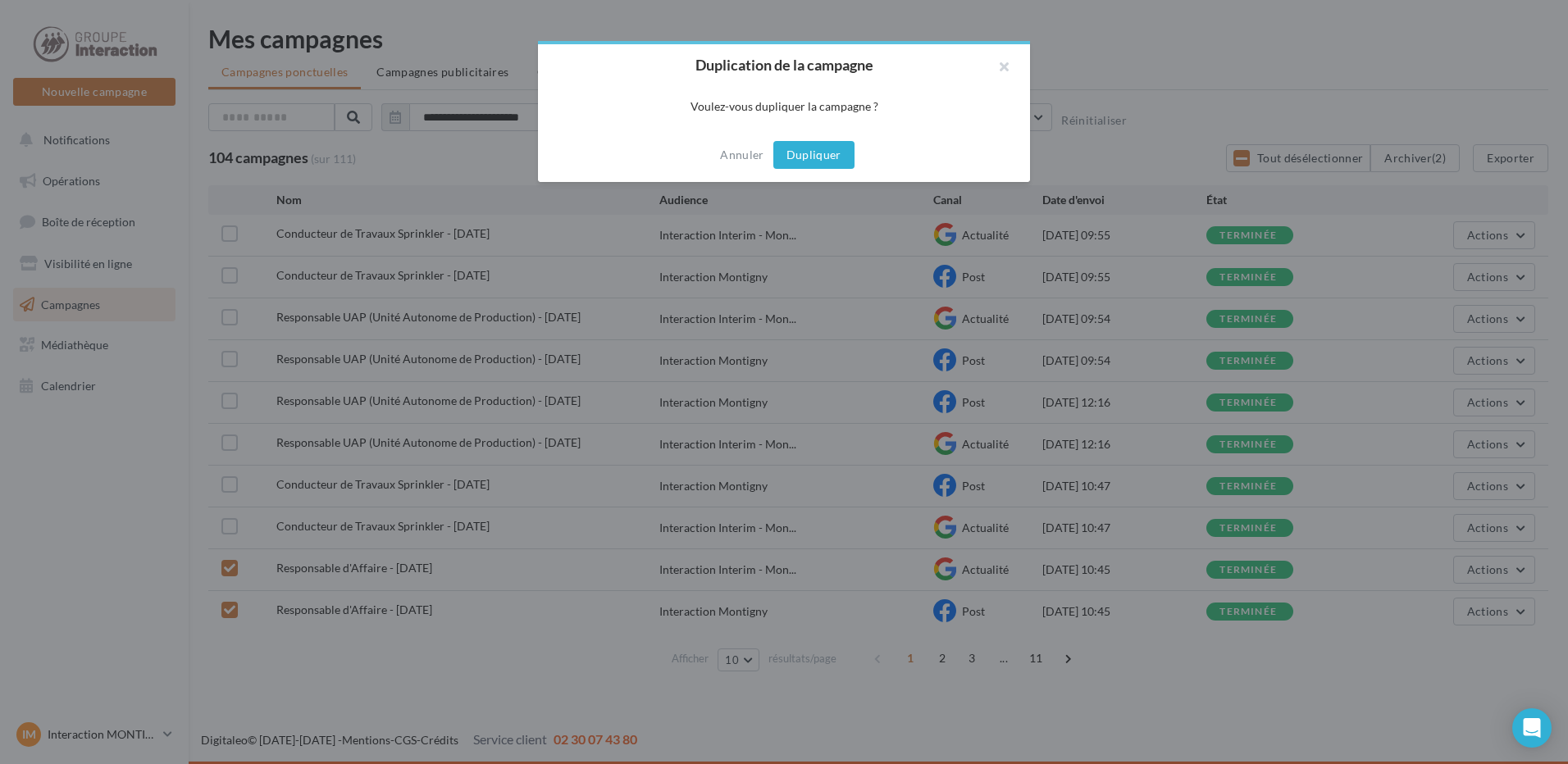
click at [806, 157] on button "Dupliquer" at bounding box center [813, 155] width 82 height 28
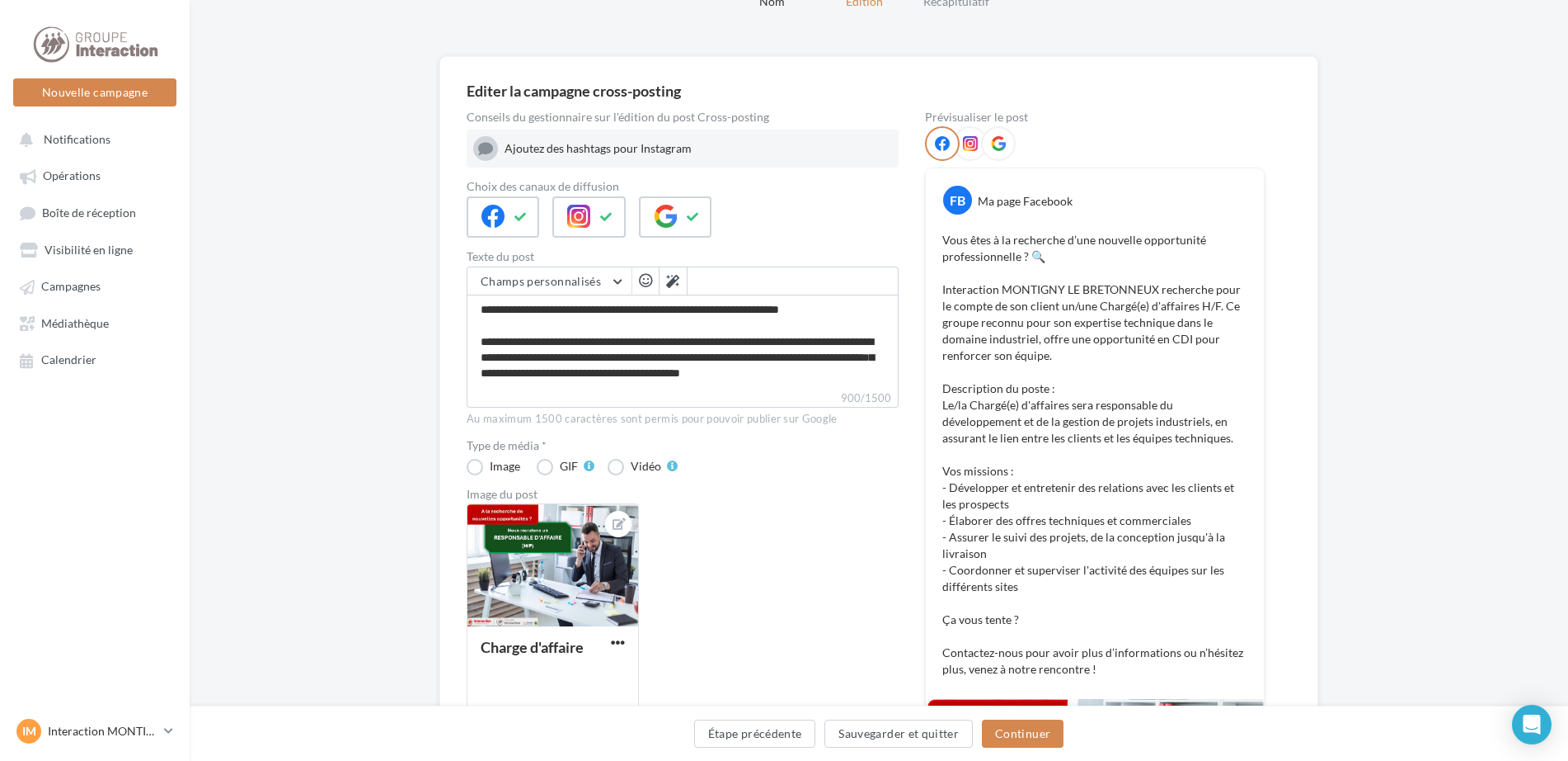
scroll to position [248, 0]
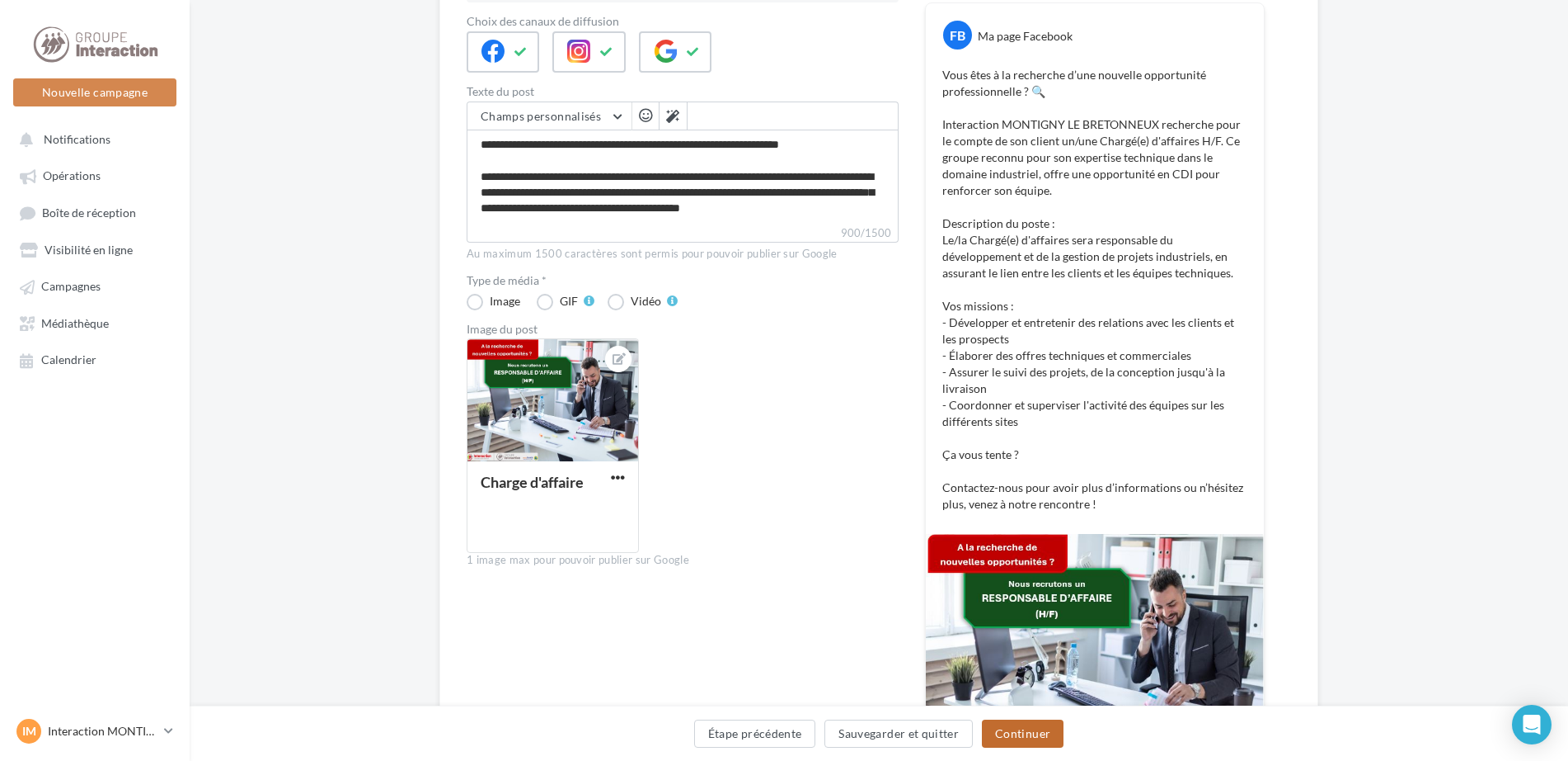
click at [985, 728] on button "Continuer" at bounding box center [1022, 734] width 82 height 28
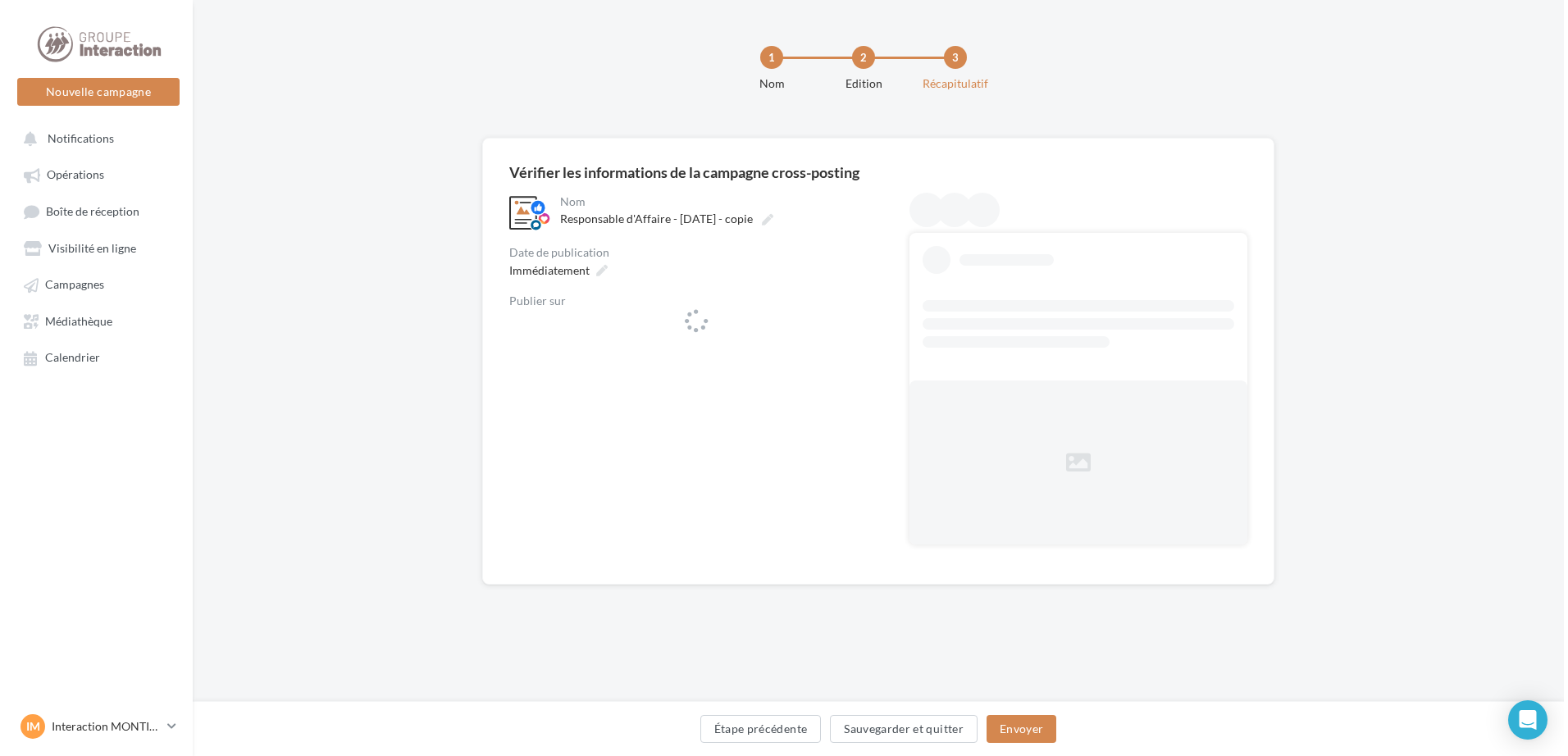
scroll to position [0, 0]
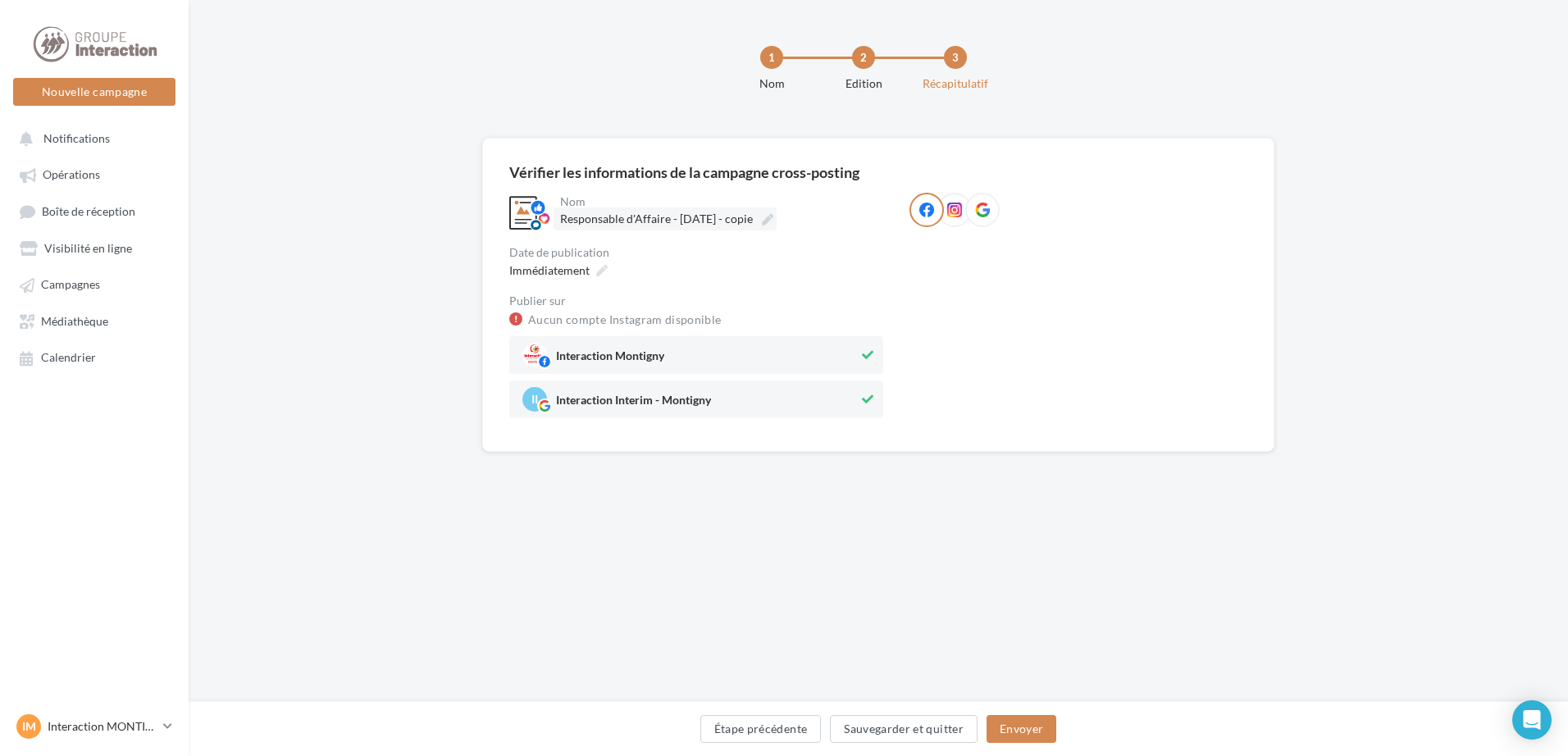
click at [718, 217] on span "Responsable d'Affaire - [DATE] - copie" at bounding box center [656, 218] width 193 height 14
click at [705, 217] on input "**********" at bounding box center [632, 222] width 145 height 28
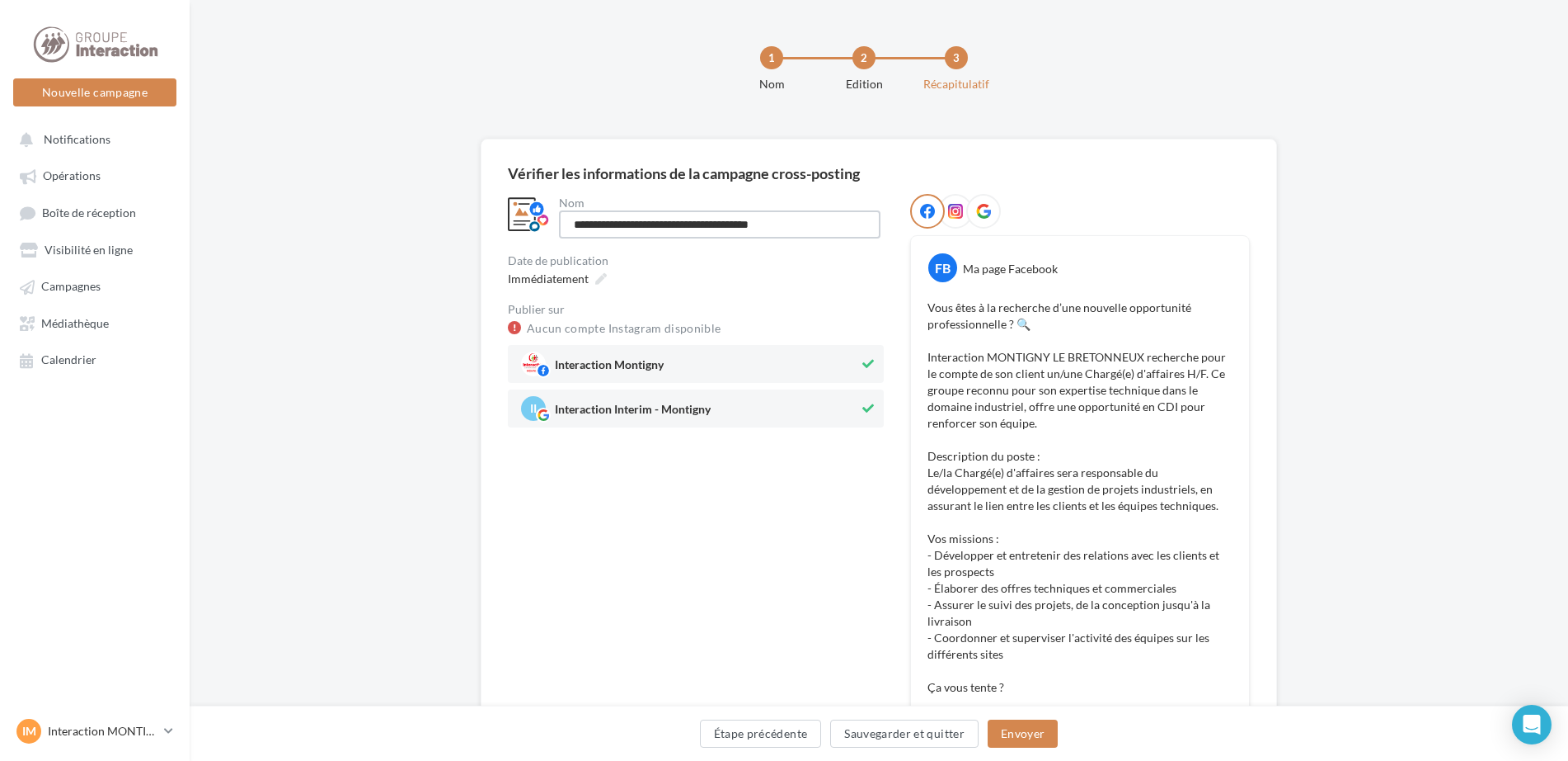
drag, startPoint x: 804, startPoint y: 224, endPoint x: 695, endPoint y: 236, distance: 109.7
click at [695, 236] on input "**********" at bounding box center [719, 225] width 322 height 28
type input "**********"
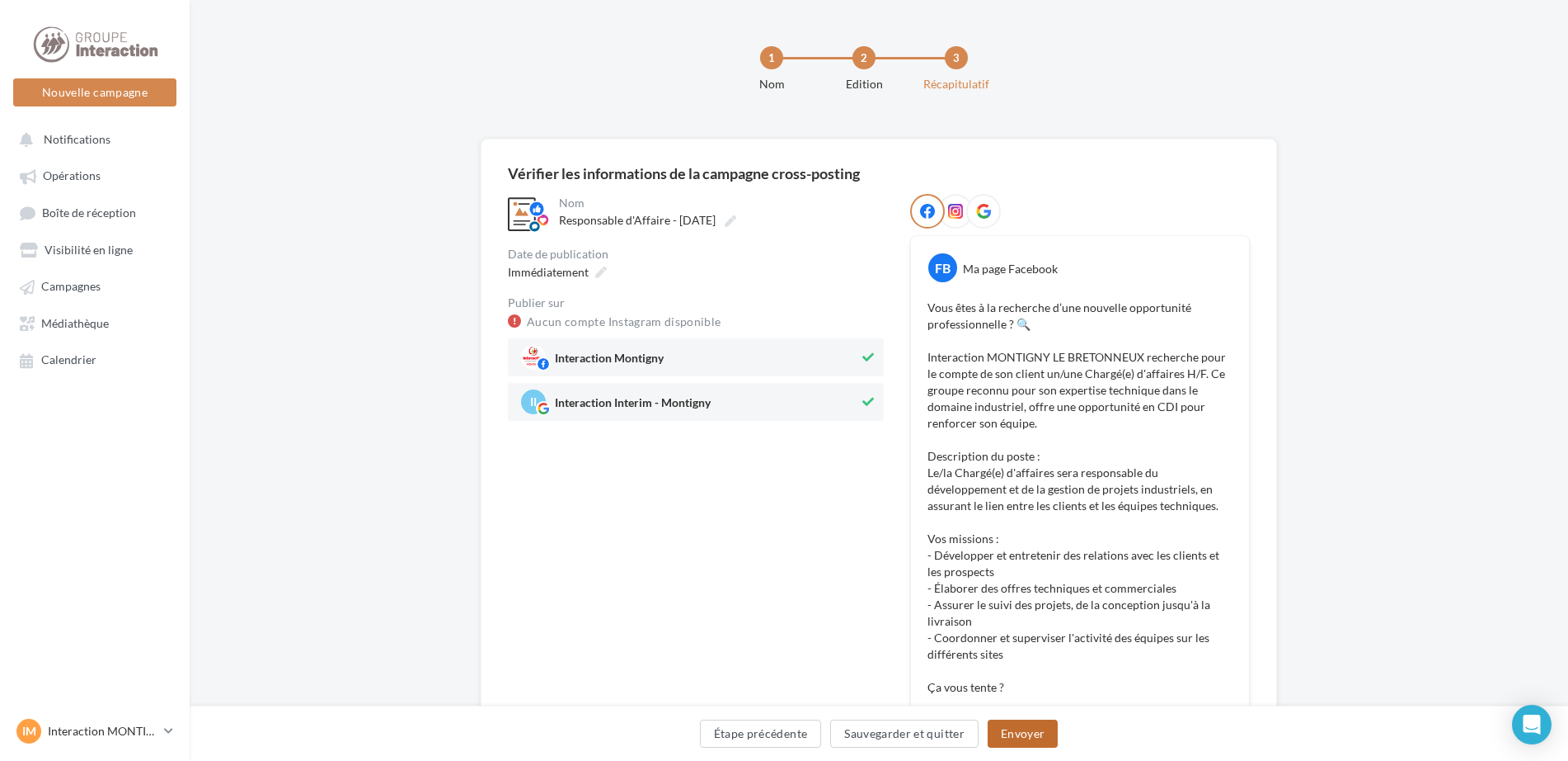
click at [1036, 732] on button "Envoyer" at bounding box center [1023, 734] width 71 height 28
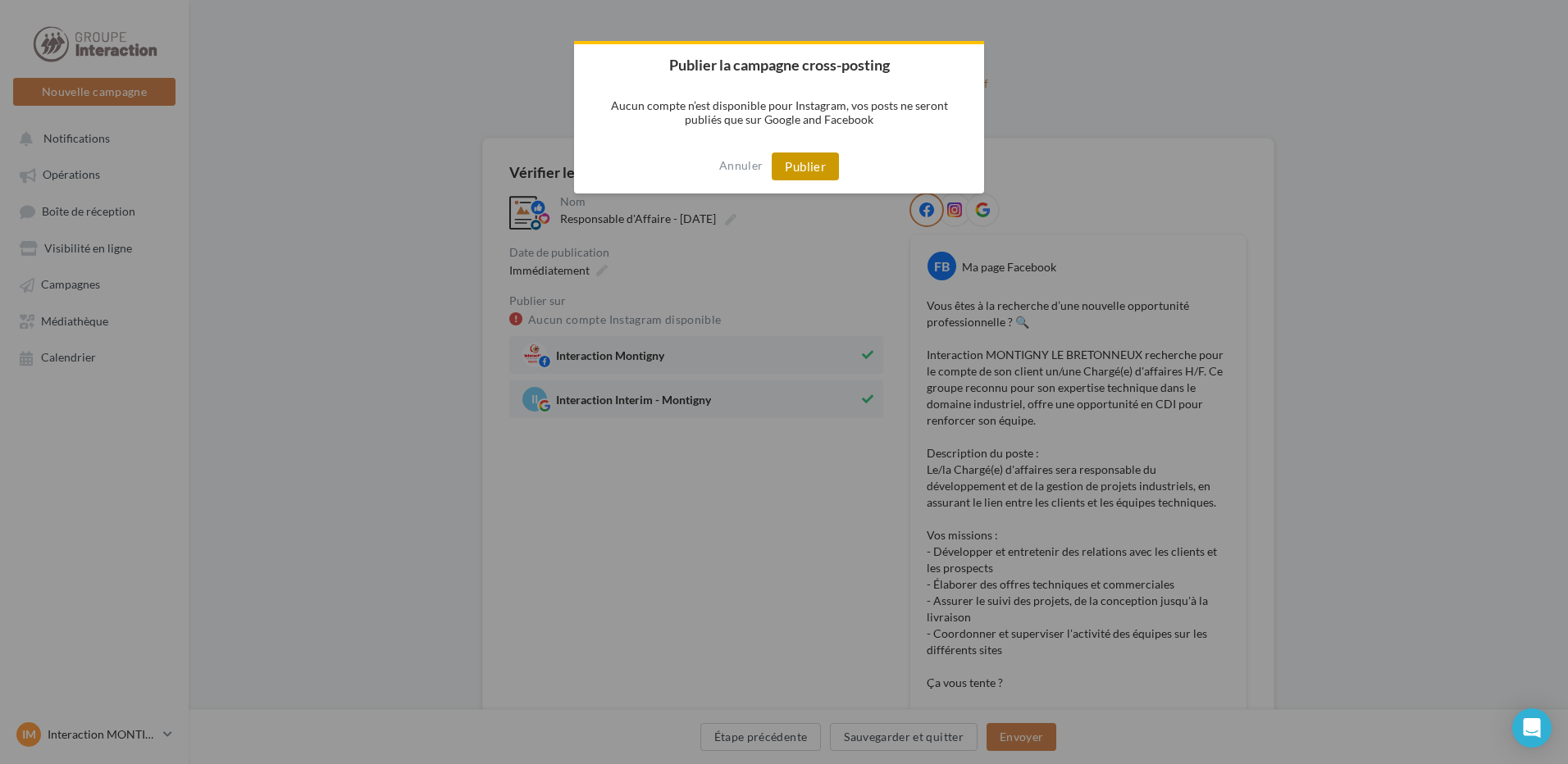
click at [810, 172] on button "Publier" at bounding box center [805, 166] width 67 height 28
